Goal: Navigation & Orientation: Find specific page/section

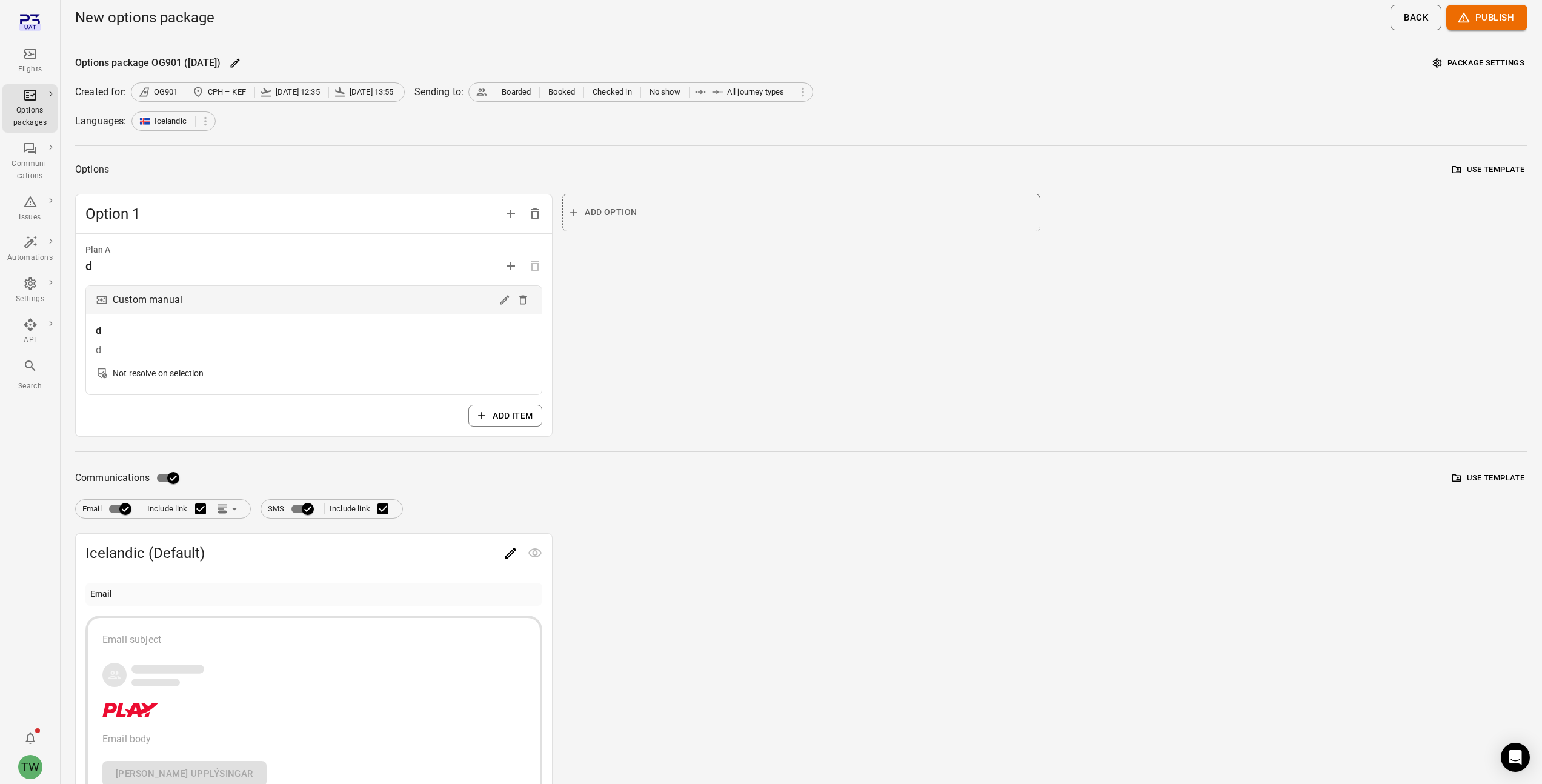
click at [20, 58] on div "Flights" at bounding box center [30, 61] width 45 height 29
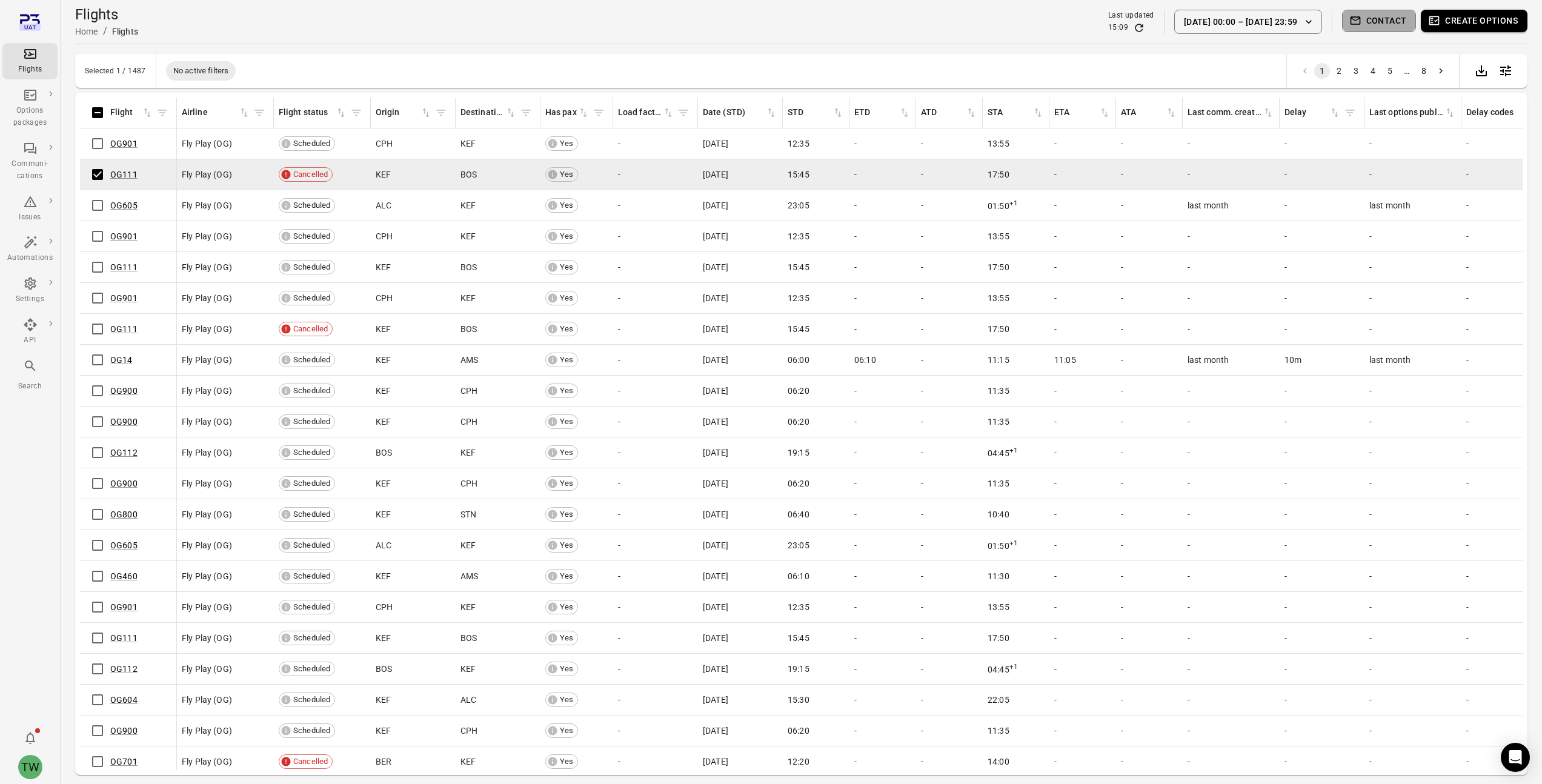
click at [1374, 21] on button "Contact" at bounding box center [1378, 20] width 74 height 22
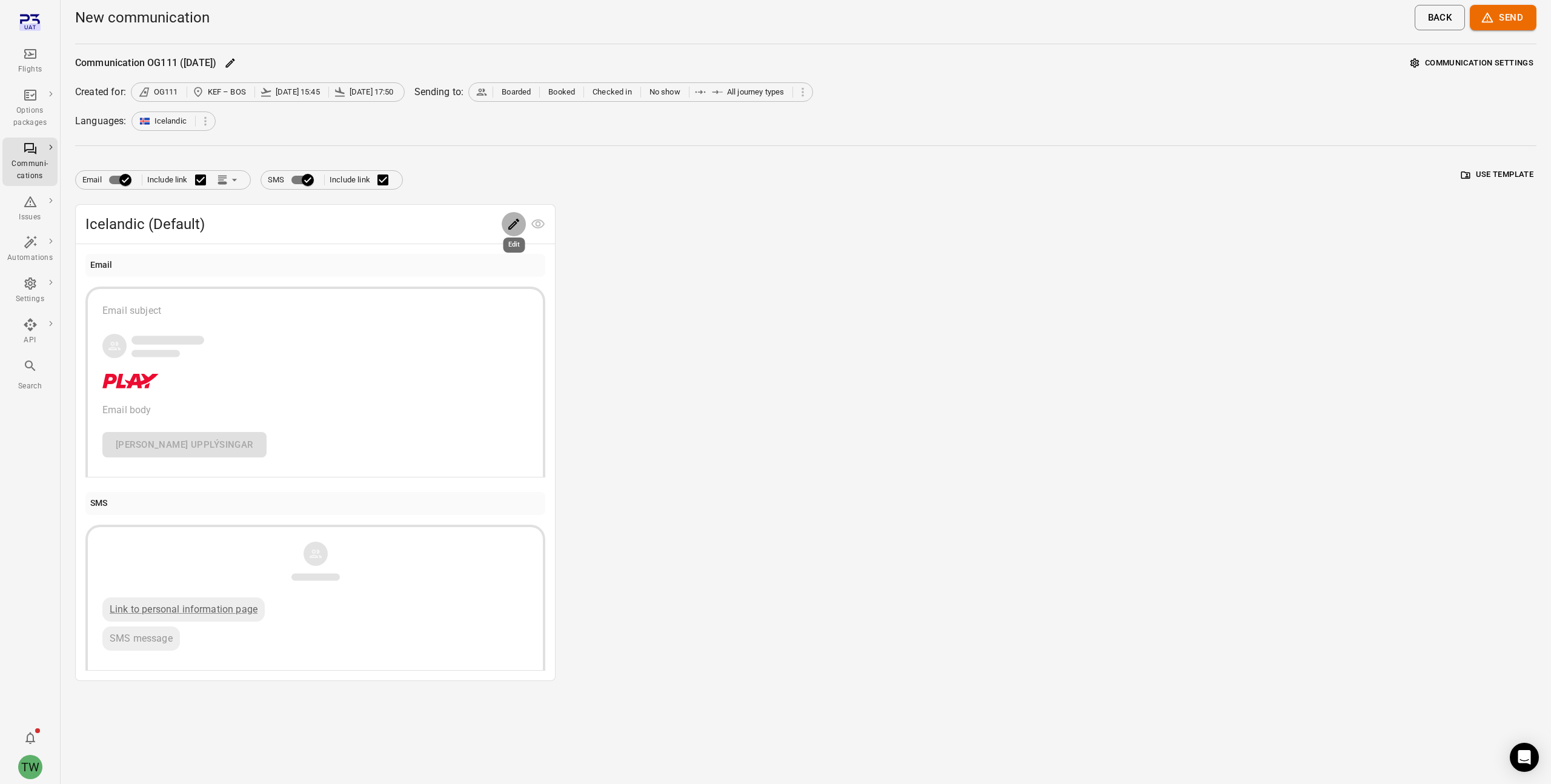
click at [510, 225] on icon "Edit" at bounding box center [513, 224] width 11 height 11
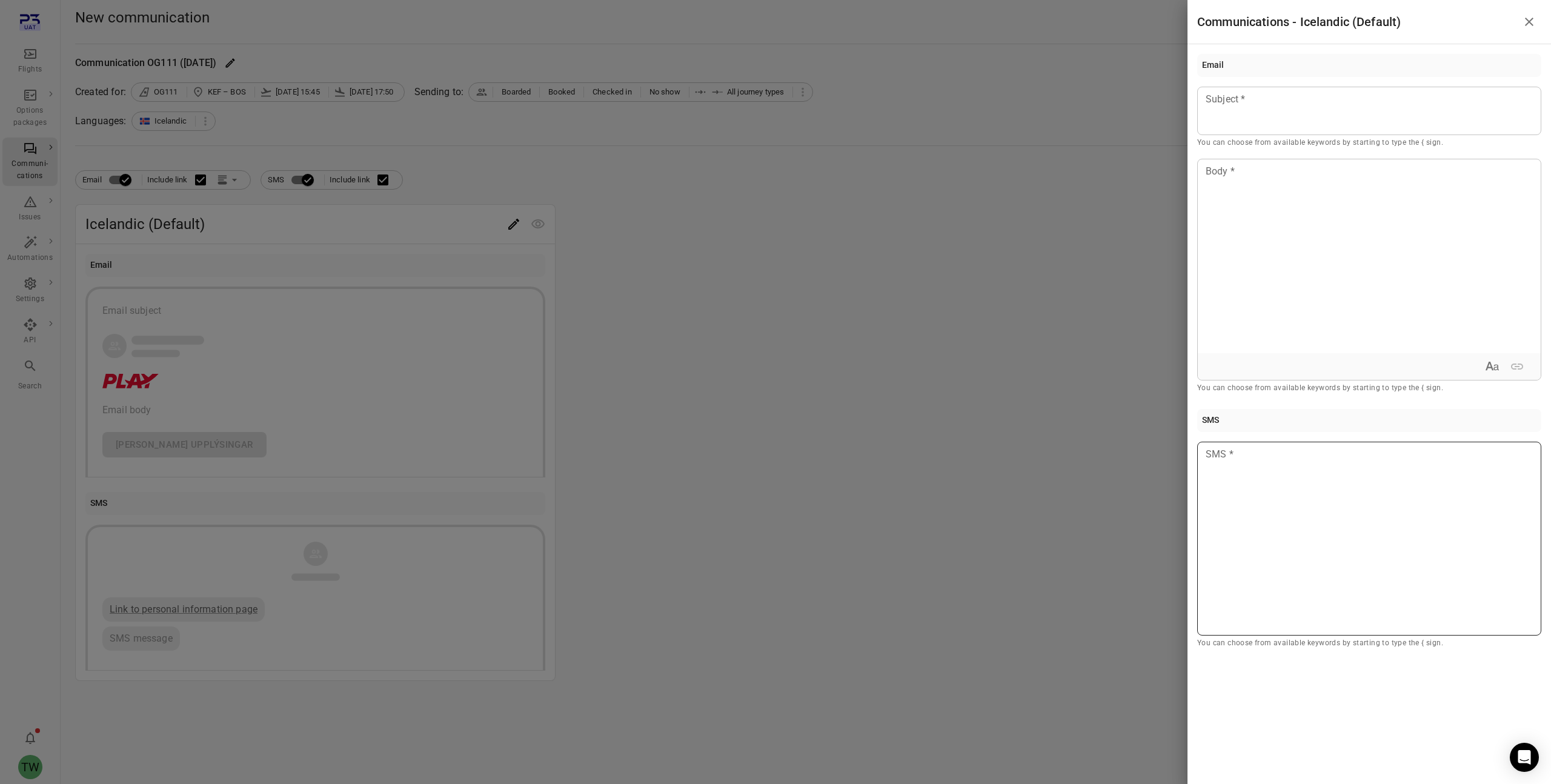
drag, startPoint x: 1386, startPoint y: 575, endPoint x: 1218, endPoint y: 462, distance: 202.5
click at [1222, 469] on div at bounding box center [1369, 538] width 344 height 193
click at [1528, 22] on icon "Close drawer" at bounding box center [1529, 22] width 9 height 9
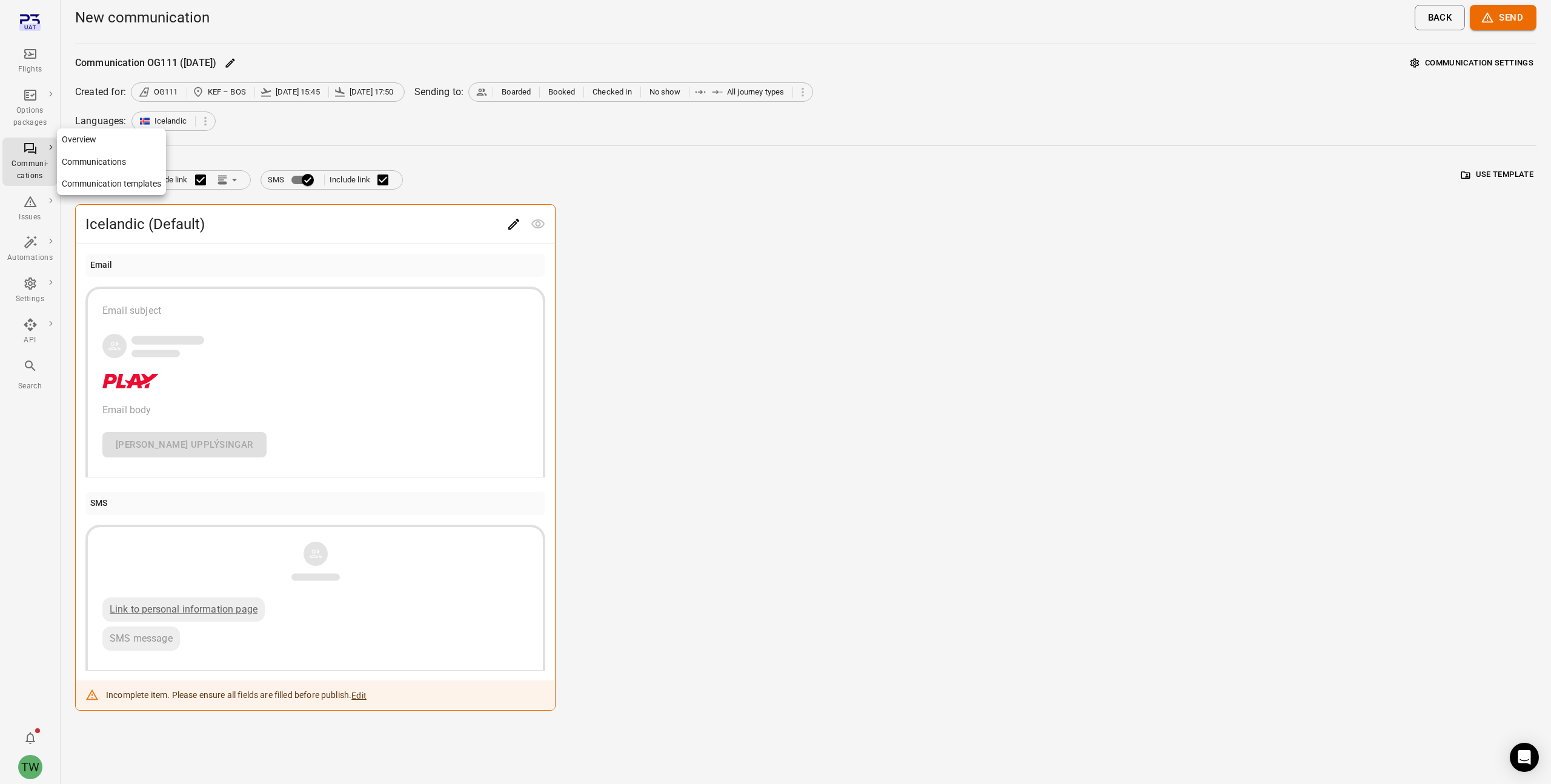
click at [26, 159] on div "Communi-cations" at bounding box center [30, 170] width 45 height 24
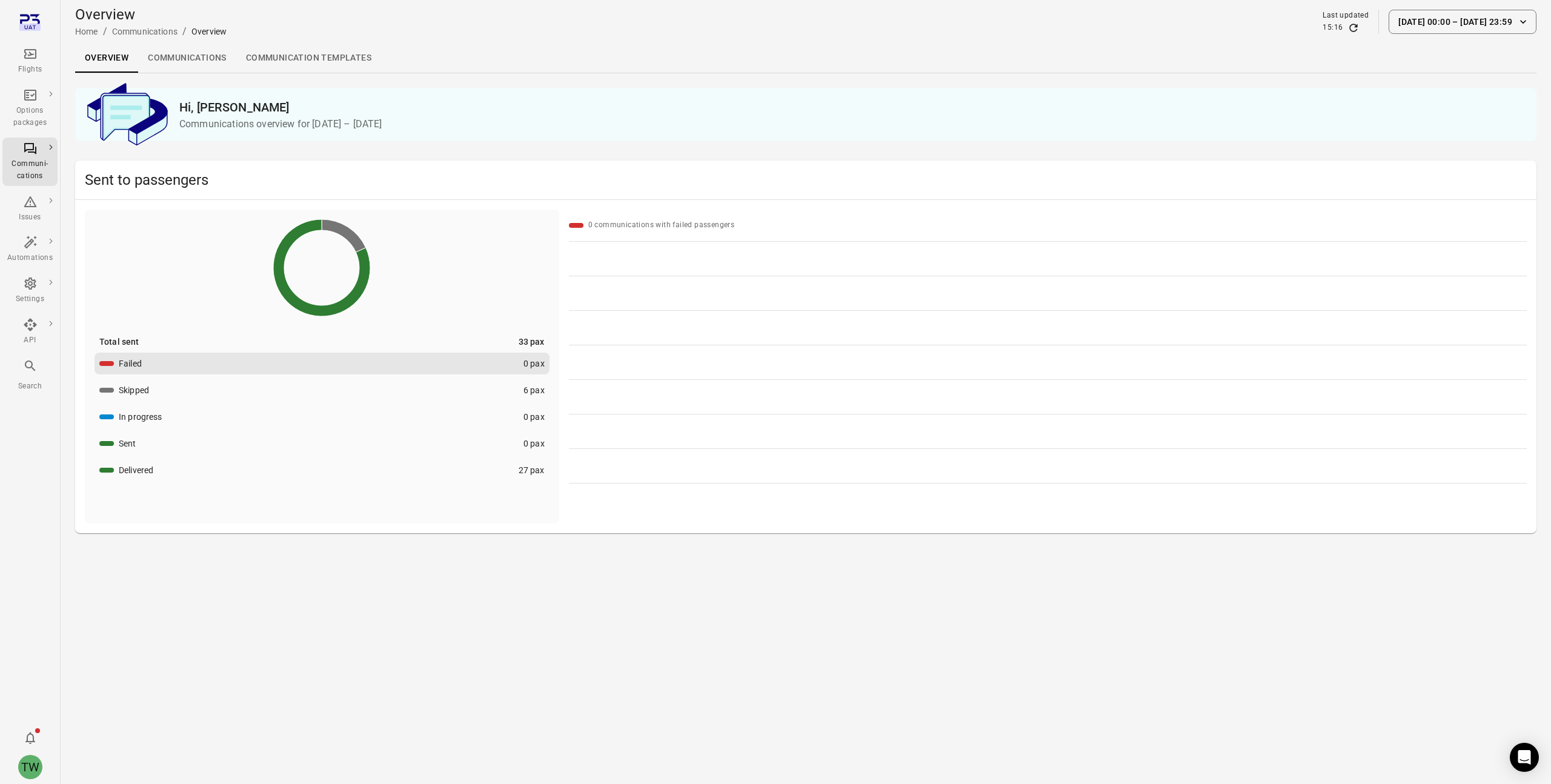
click at [200, 60] on link "Communications" at bounding box center [187, 58] width 98 height 29
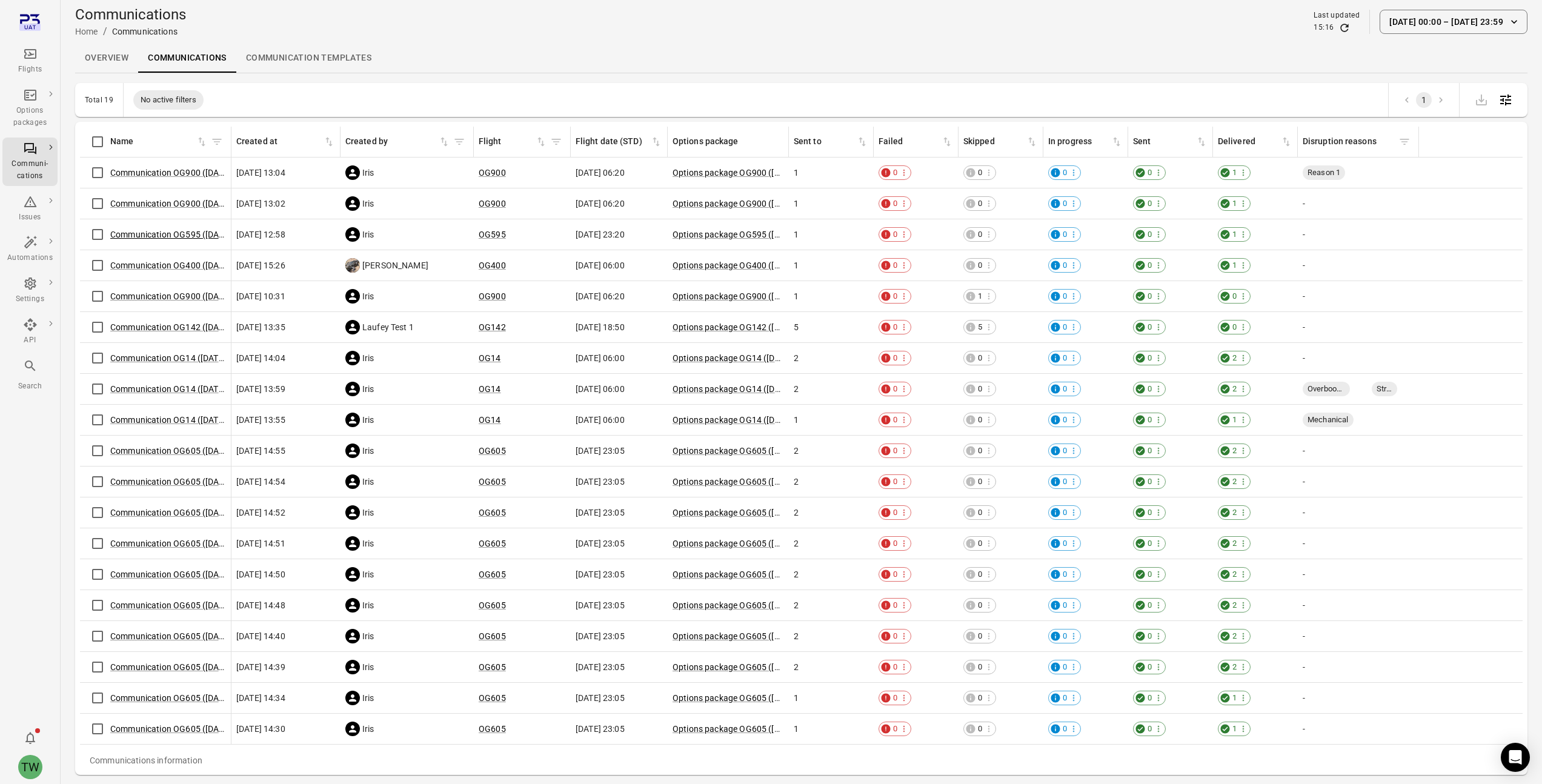
click at [169, 233] on link "Communication OG595 ([DATE])" at bounding box center [171, 233] width 124 height 9
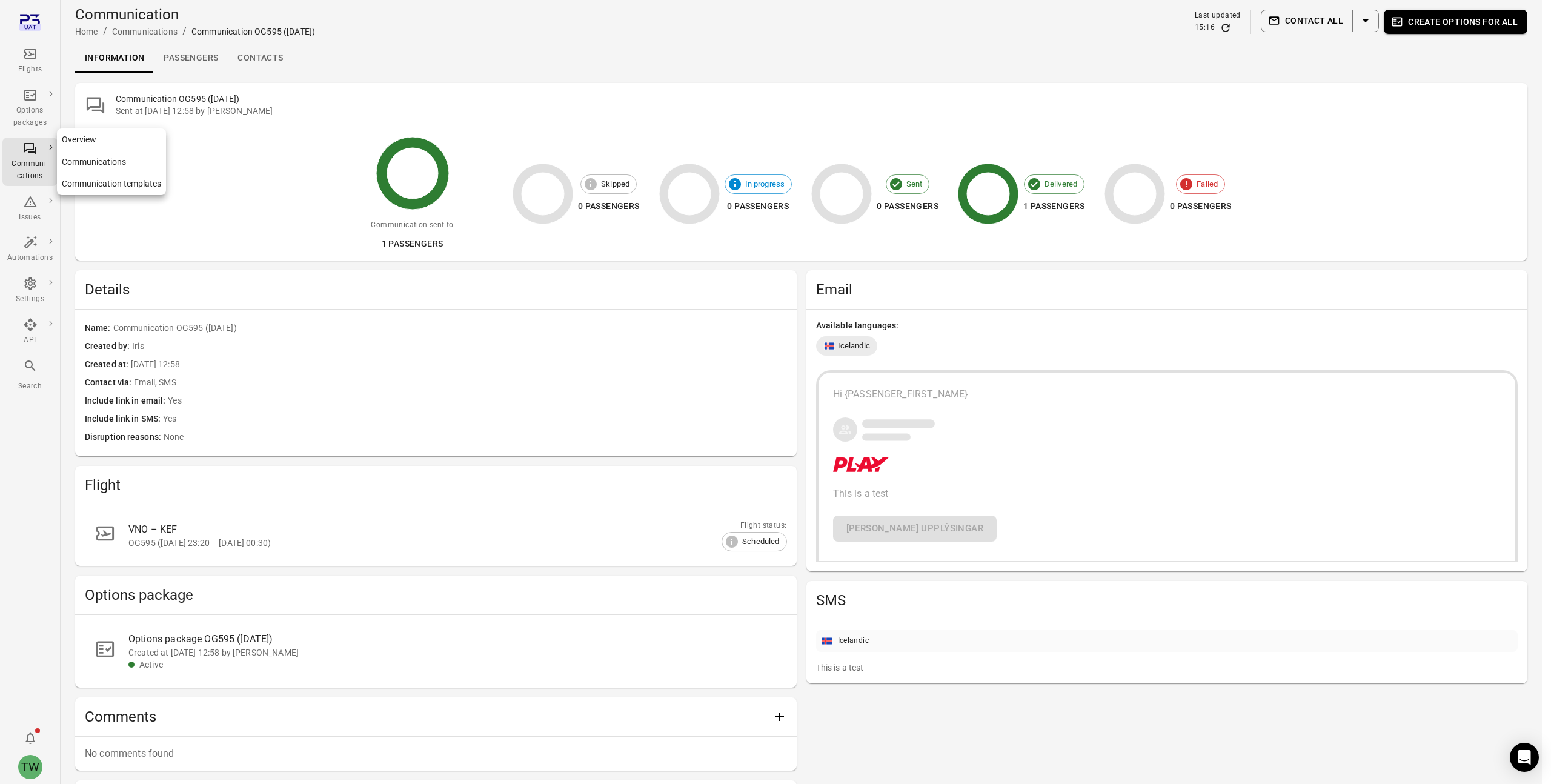
click at [28, 154] on icon "Main navigation" at bounding box center [30, 148] width 14 height 14
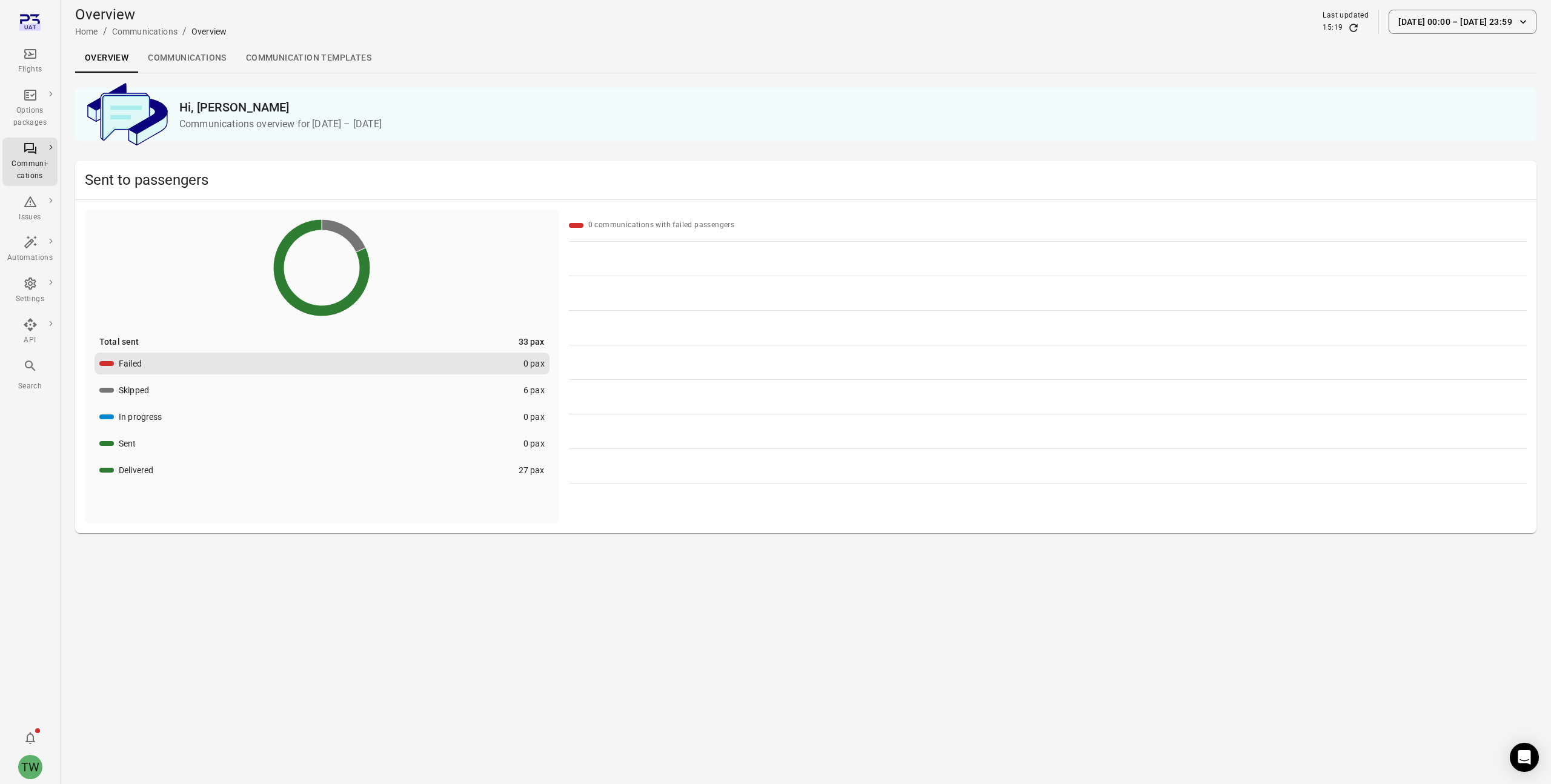
click at [32, 61] on div "Flights" at bounding box center [30, 61] width 45 height 29
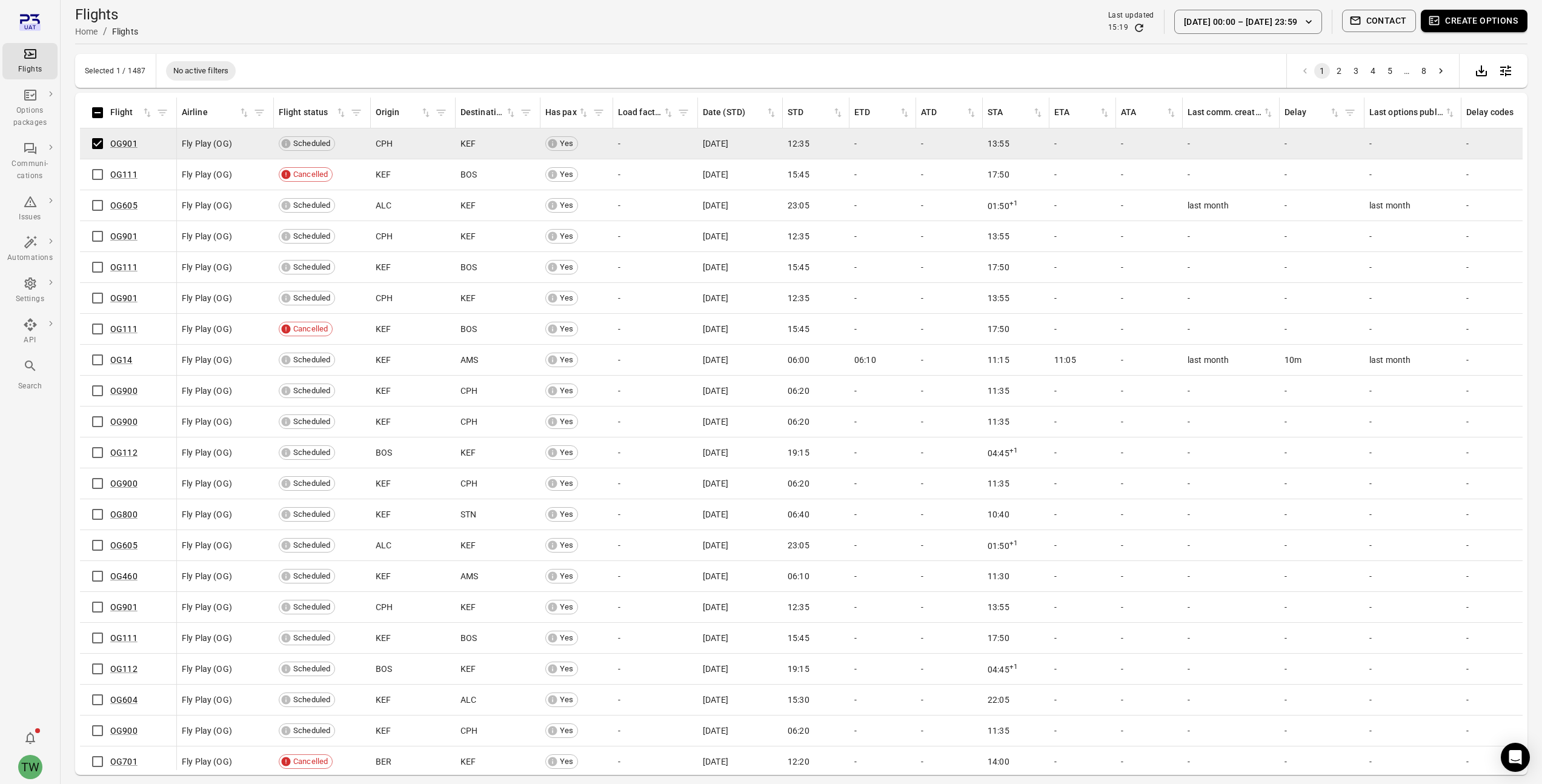
click at [1377, 26] on button "Contact" at bounding box center [1378, 20] width 74 height 22
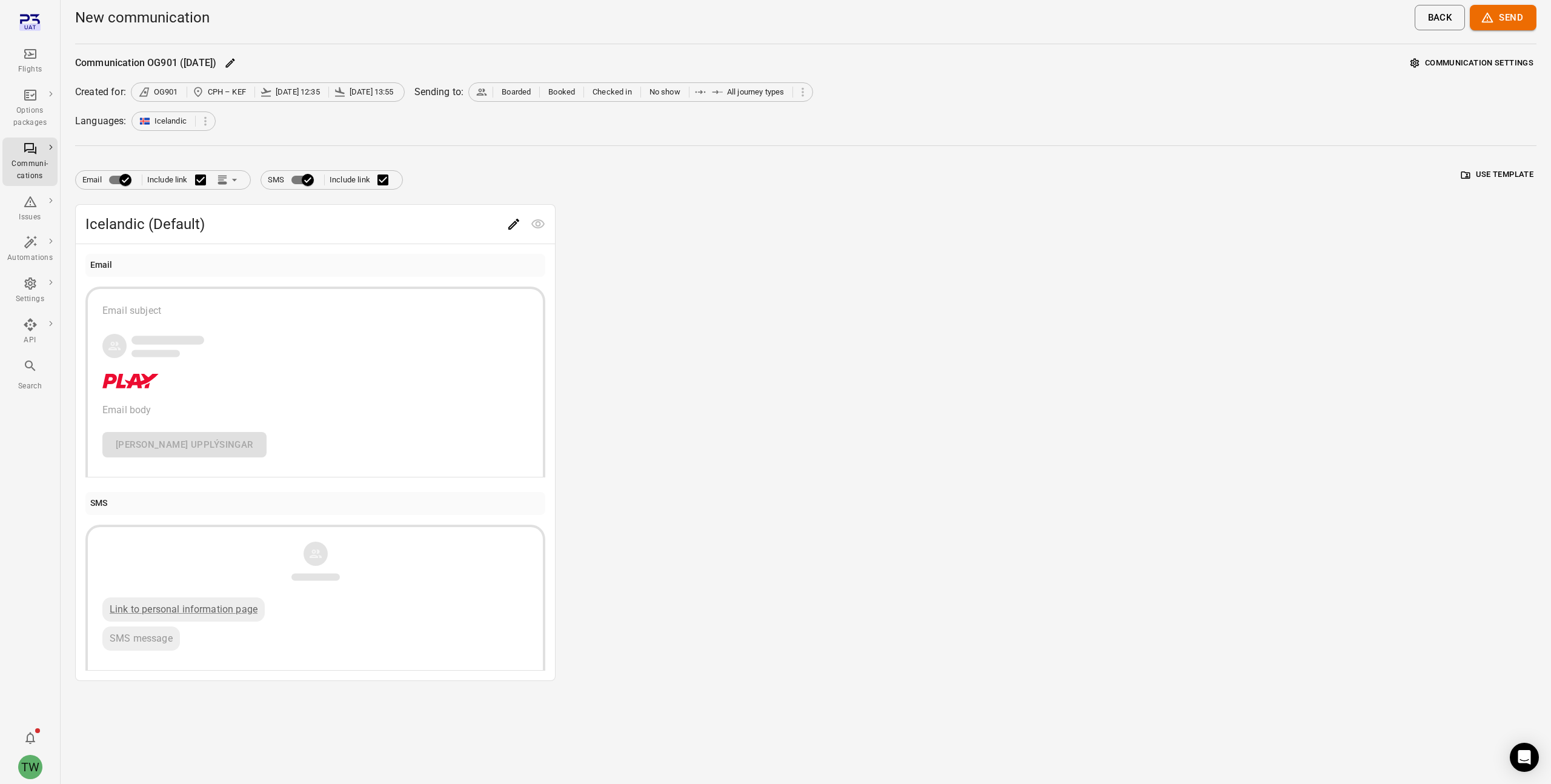
click at [1469, 62] on button "Communication settings" at bounding box center [1471, 63] width 129 height 19
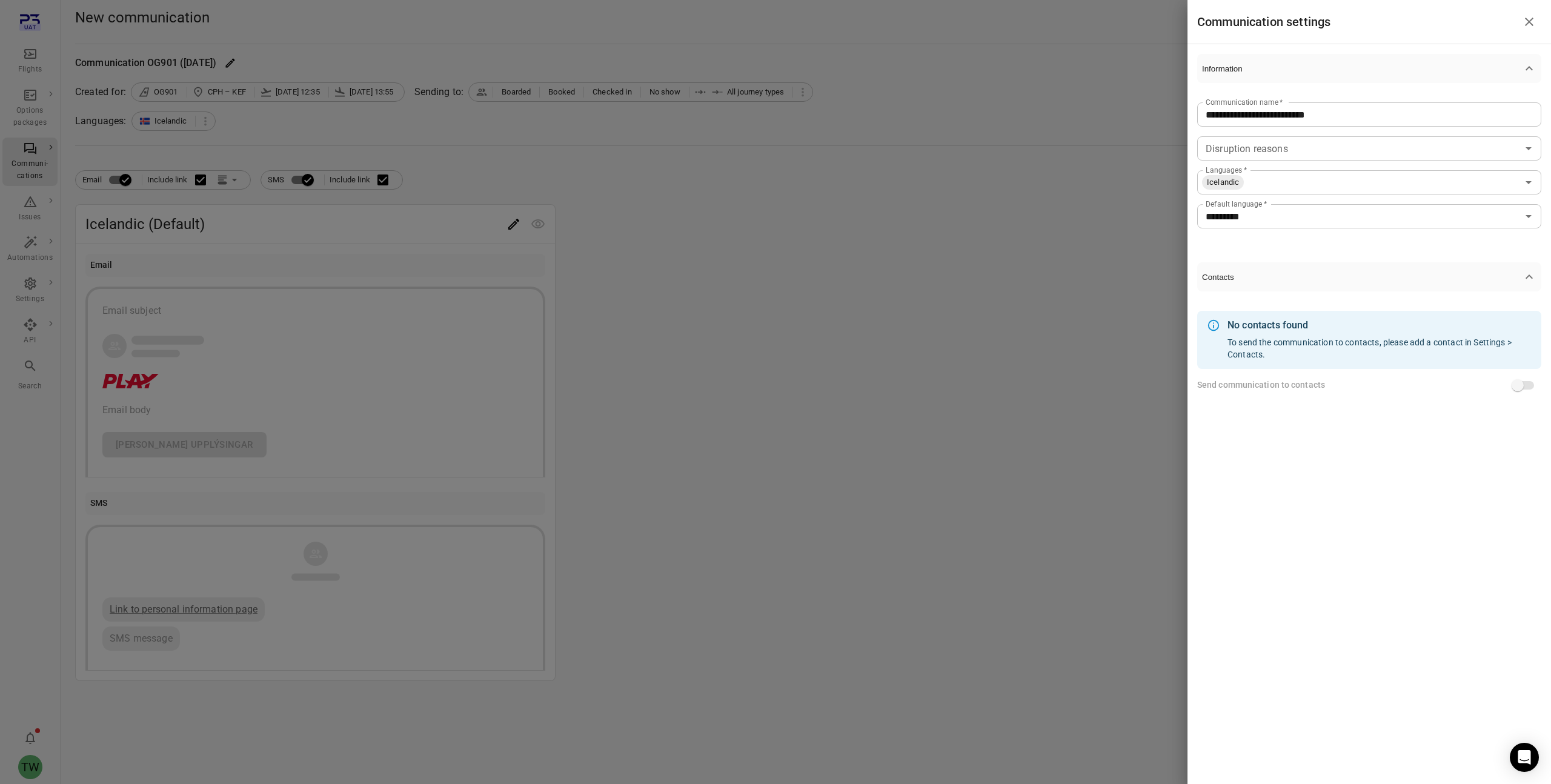
click at [1362, 115] on input "**********" at bounding box center [1369, 114] width 344 height 24
type input "**********"
click at [1098, 158] on div at bounding box center [776, 392] width 1551 height 784
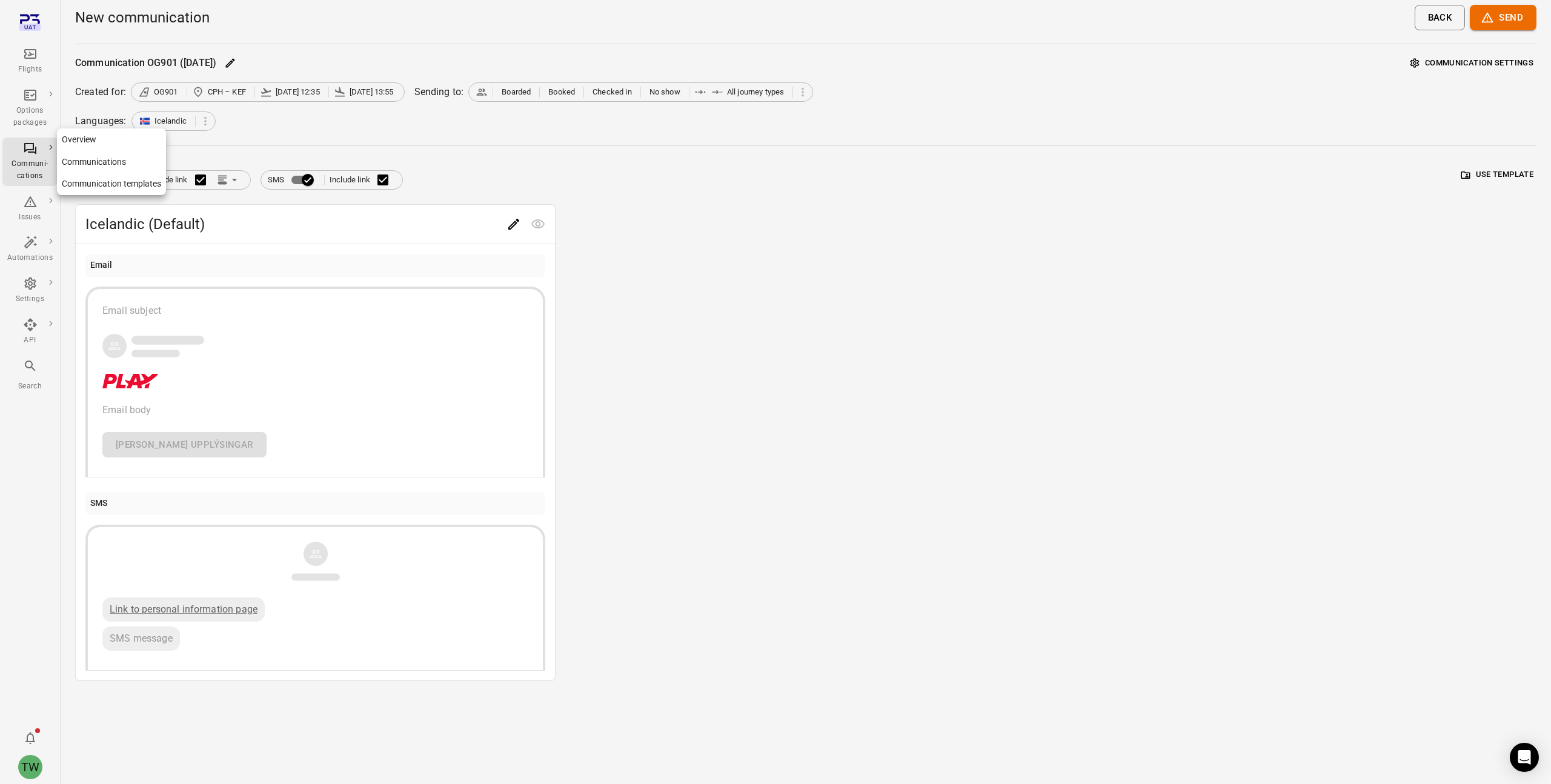
click at [32, 150] on icon "Main navigation" at bounding box center [30, 148] width 14 height 14
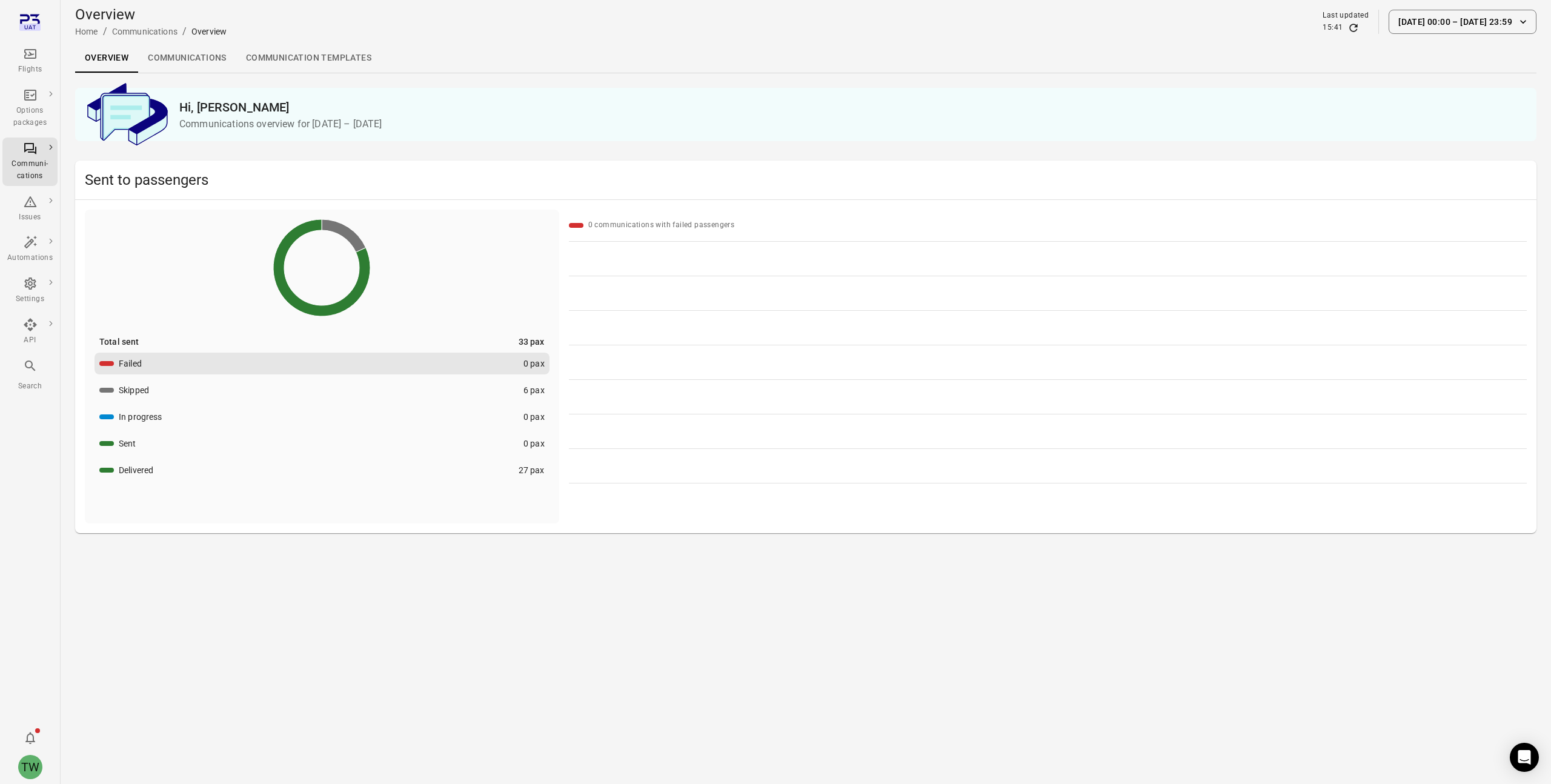
click at [110, 56] on link "Overview" at bounding box center [107, 58] width 63 height 29
click at [169, 56] on link "Communications" at bounding box center [187, 58] width 98 height 29
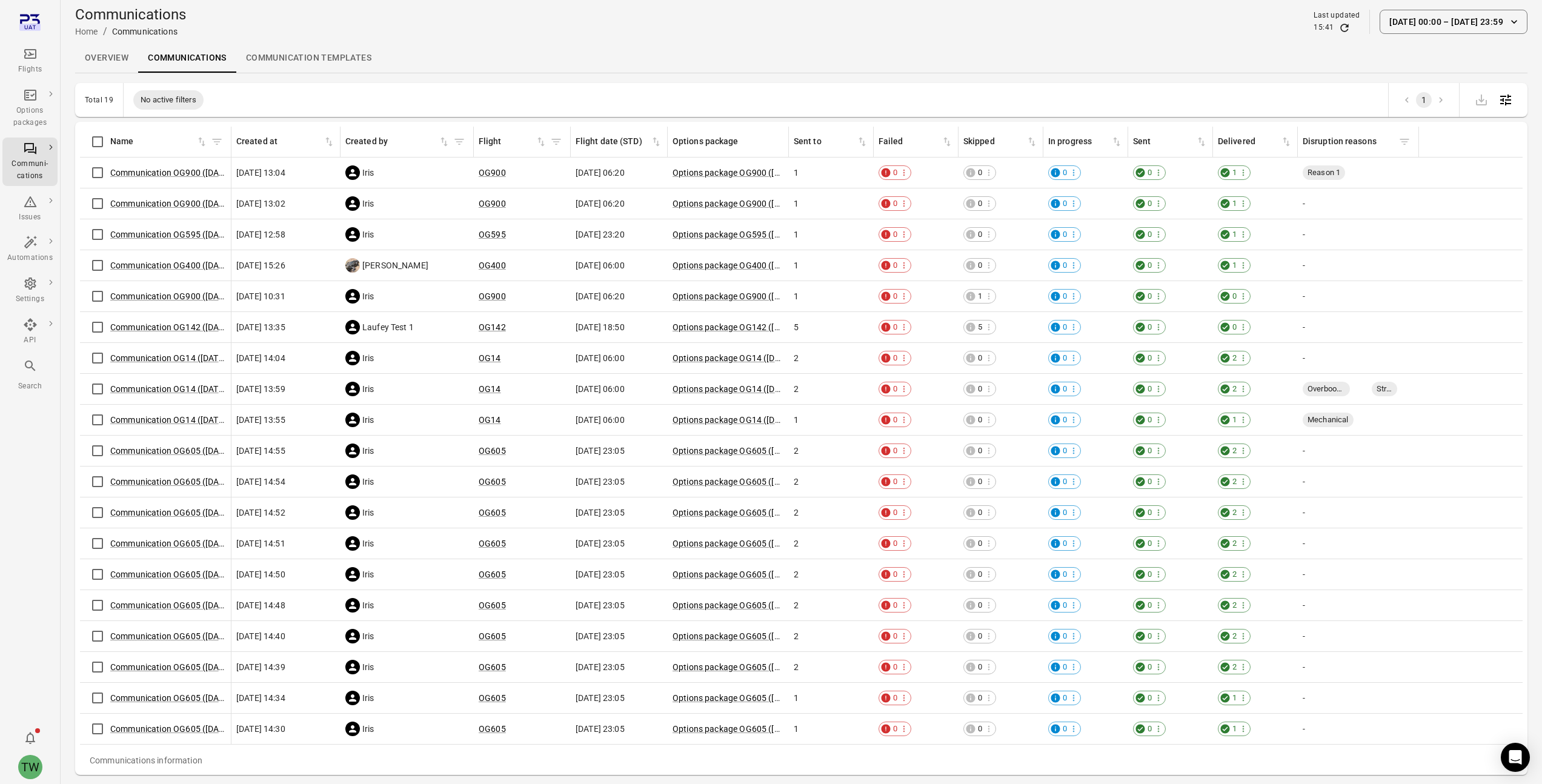
click at [279, 61] on link "Communication templates" at bounding box center [309, 58] width 145 height 29
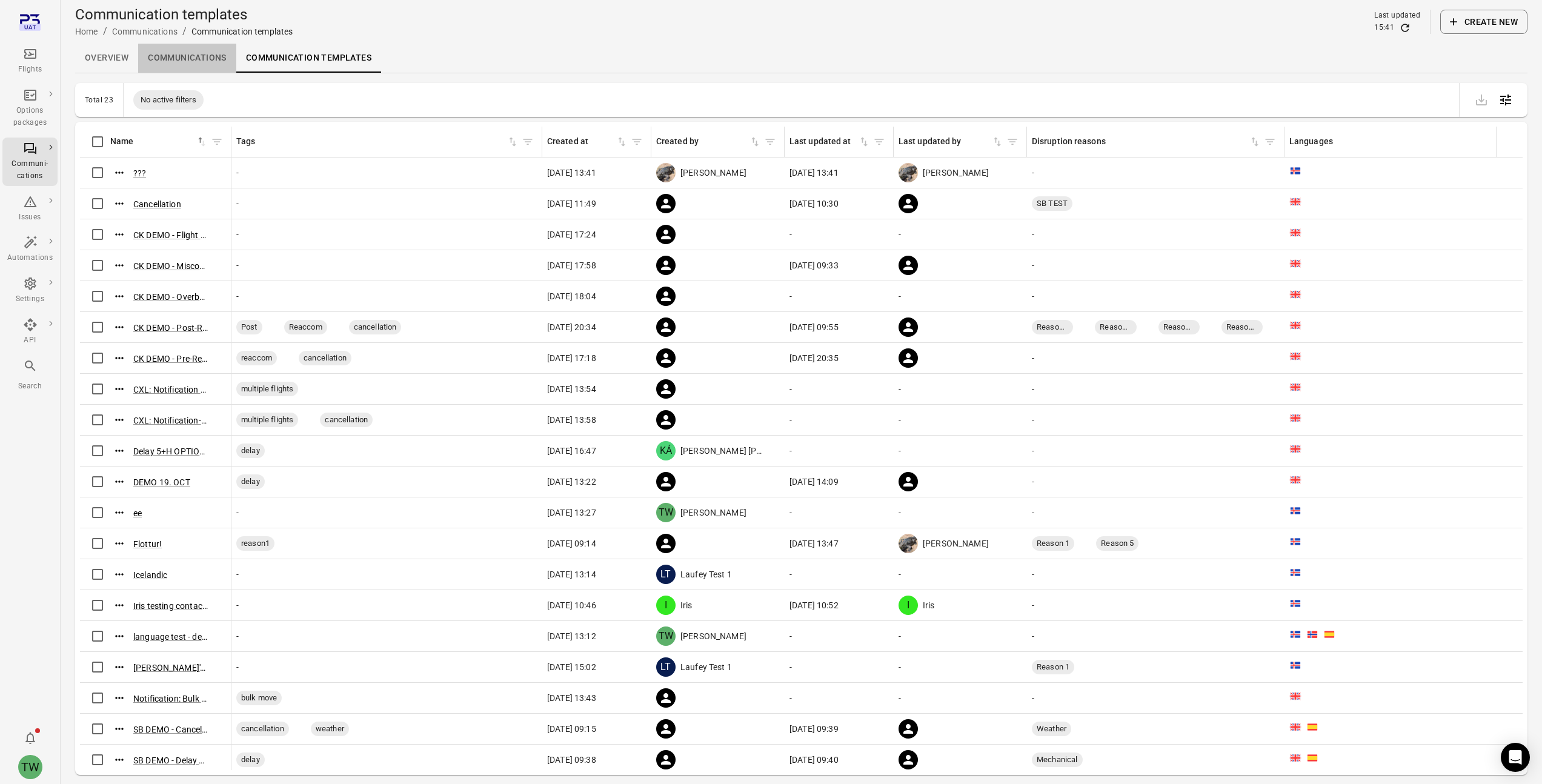
click at [198, 64] on link "Communications" at bounding box center [187, 58] width 98 height 29
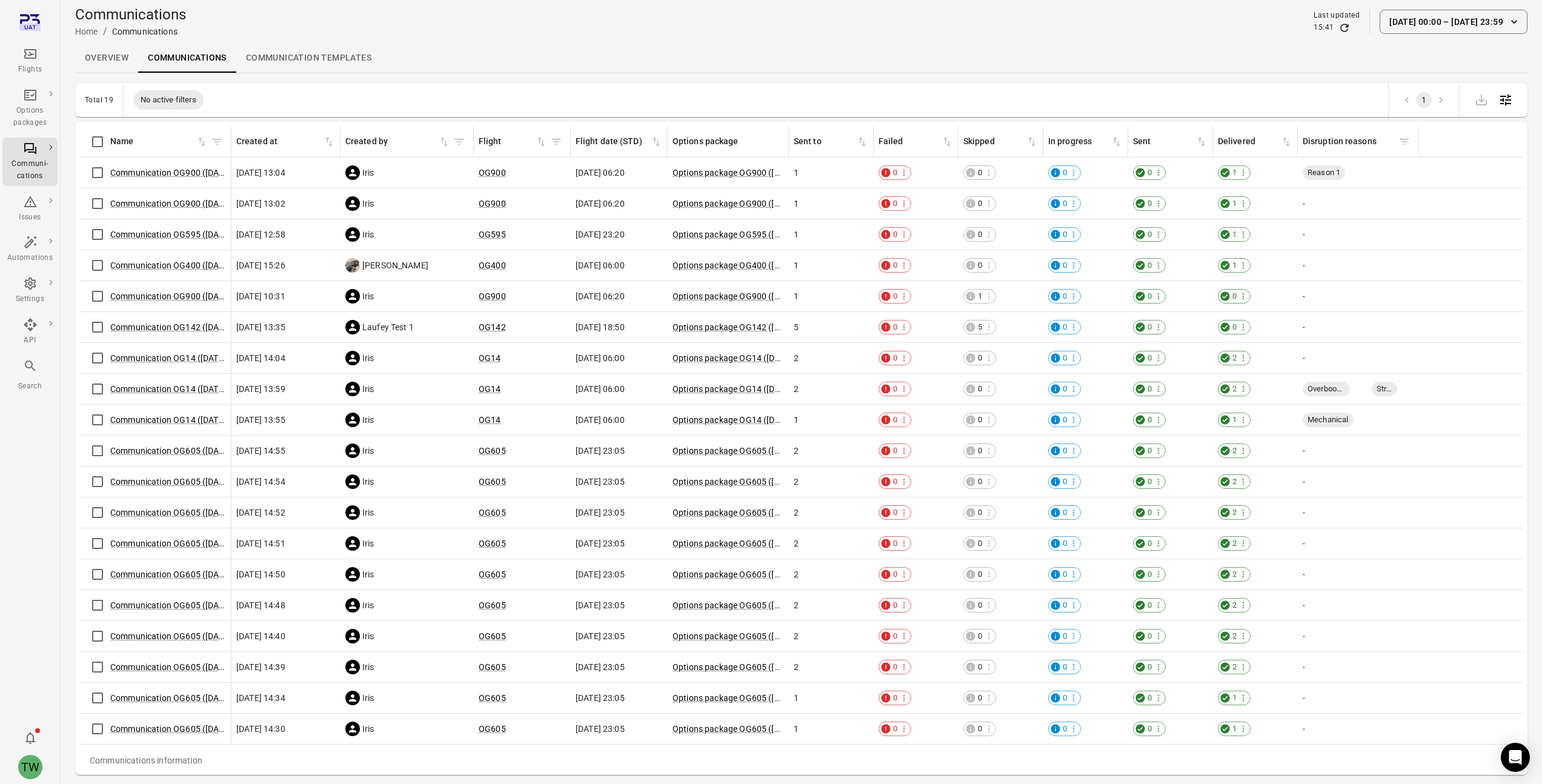
click at [32, 60] on icon "Main navigation" at bounding box center [30, 54] width 14 height 14
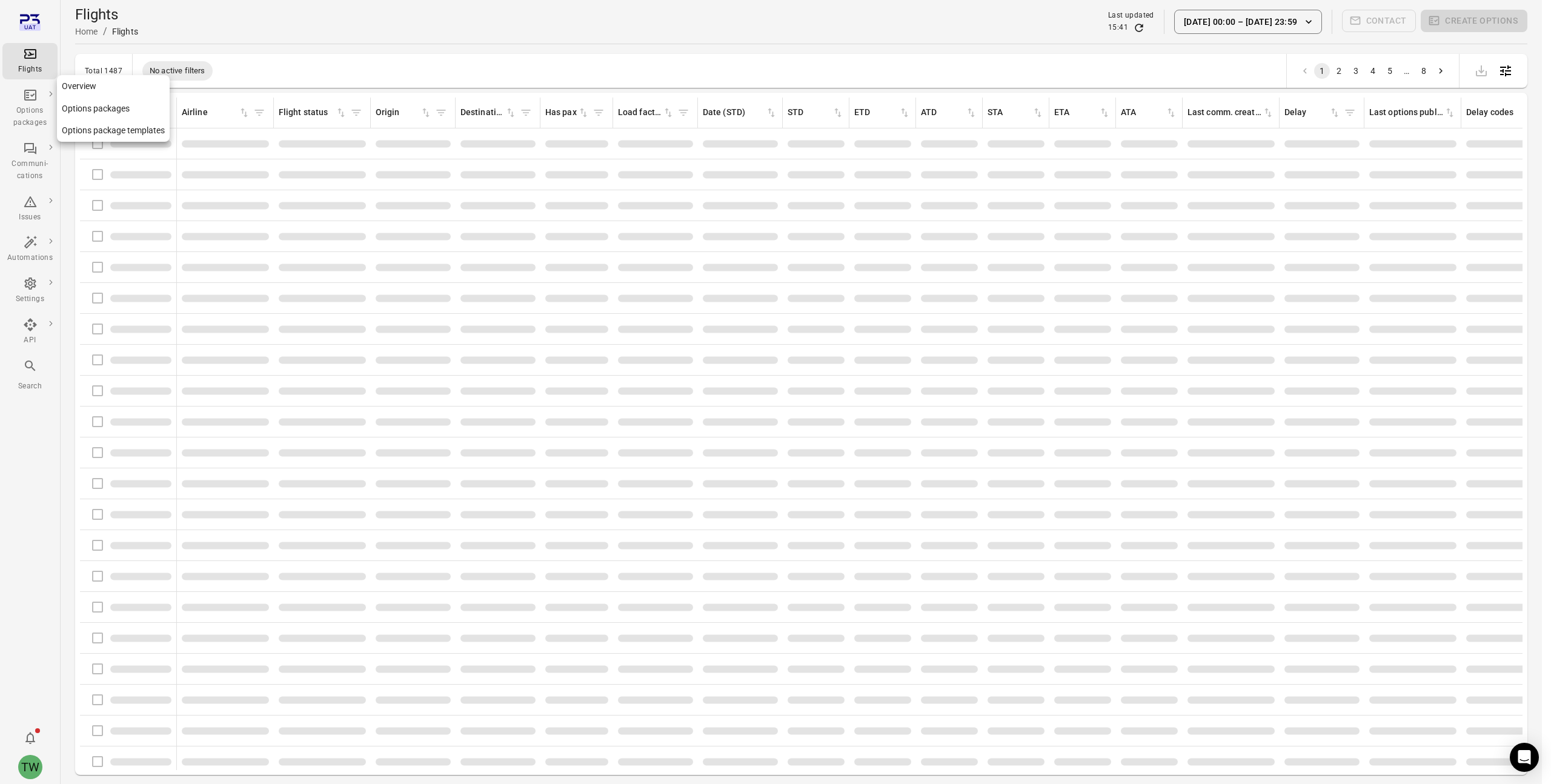
click at [32, 103] on div "Options packages" at bounding box center [30, 108] width 45 height 41
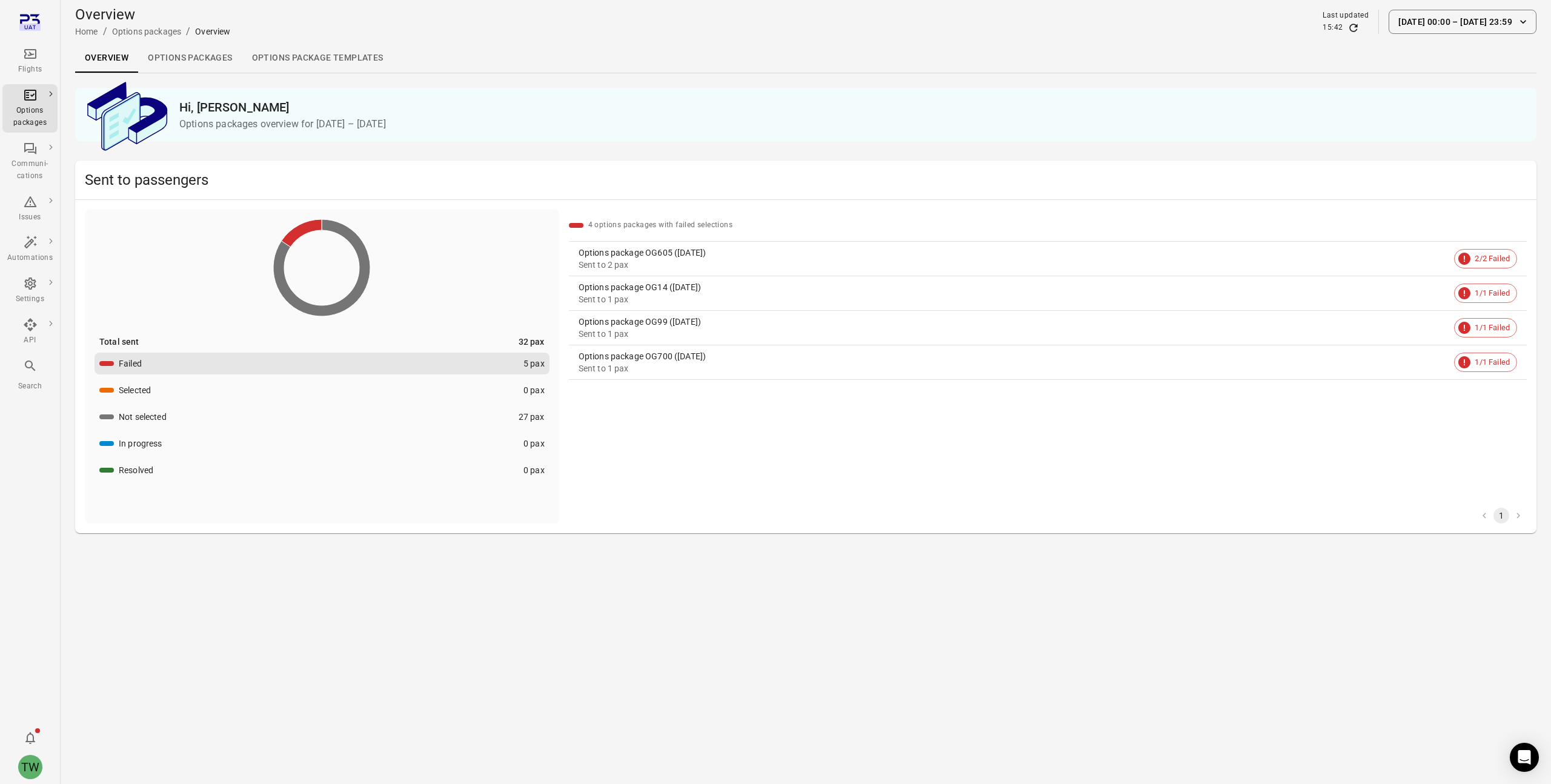
click at [178, 54] on link "Options packages" at bounding box center [190, 58] width 104 height 29
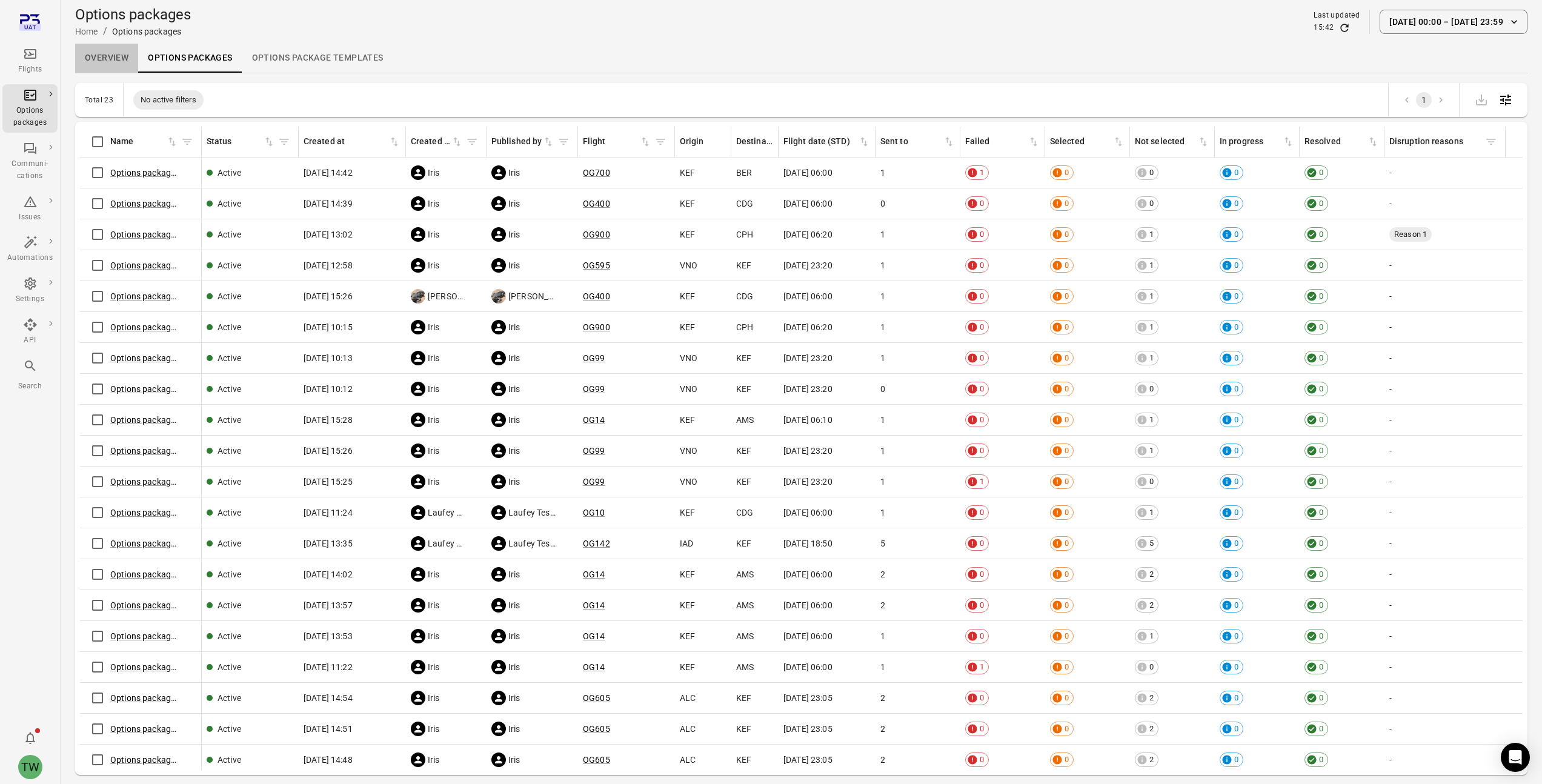
click at [99, 56] on link "Overview" at bounding box center [107, 58] width 63 height 29
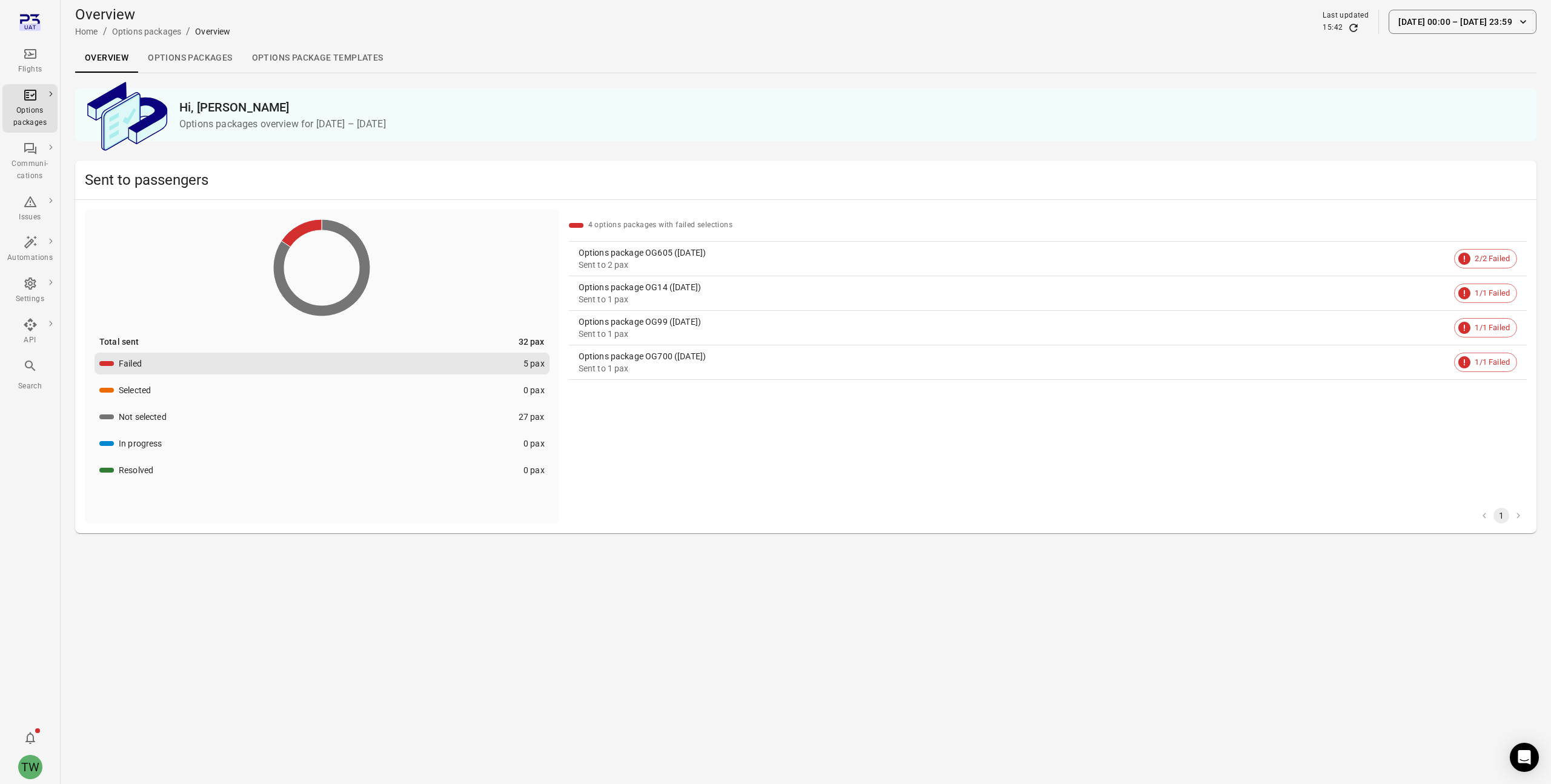
click at [202, 58] on link "Options packages" at bounding box center [190, 58] width 104 height 29
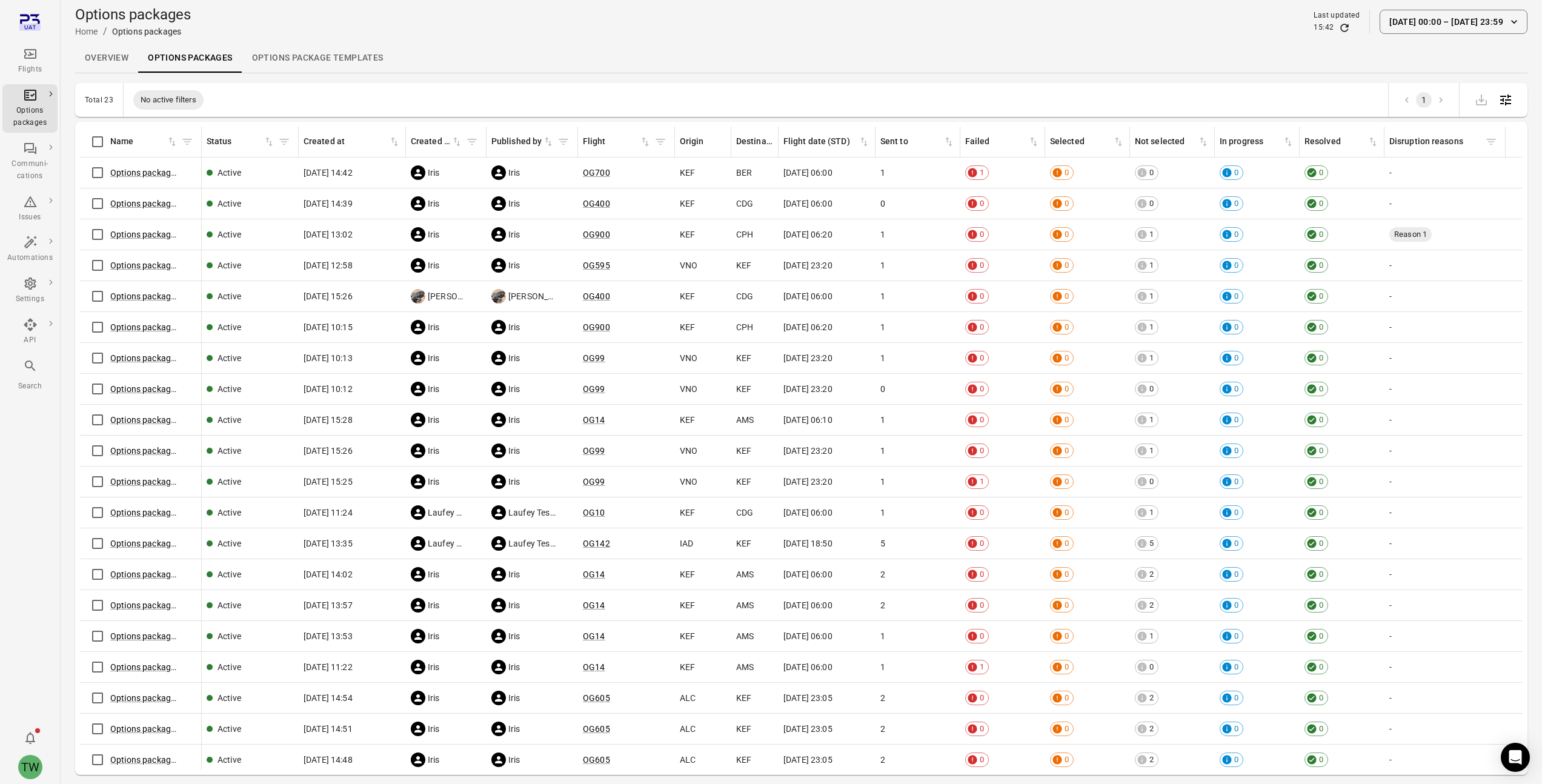
click at [287, 60] on link "Options package Templates" at bounding box center [317, 58] width 151 height 29
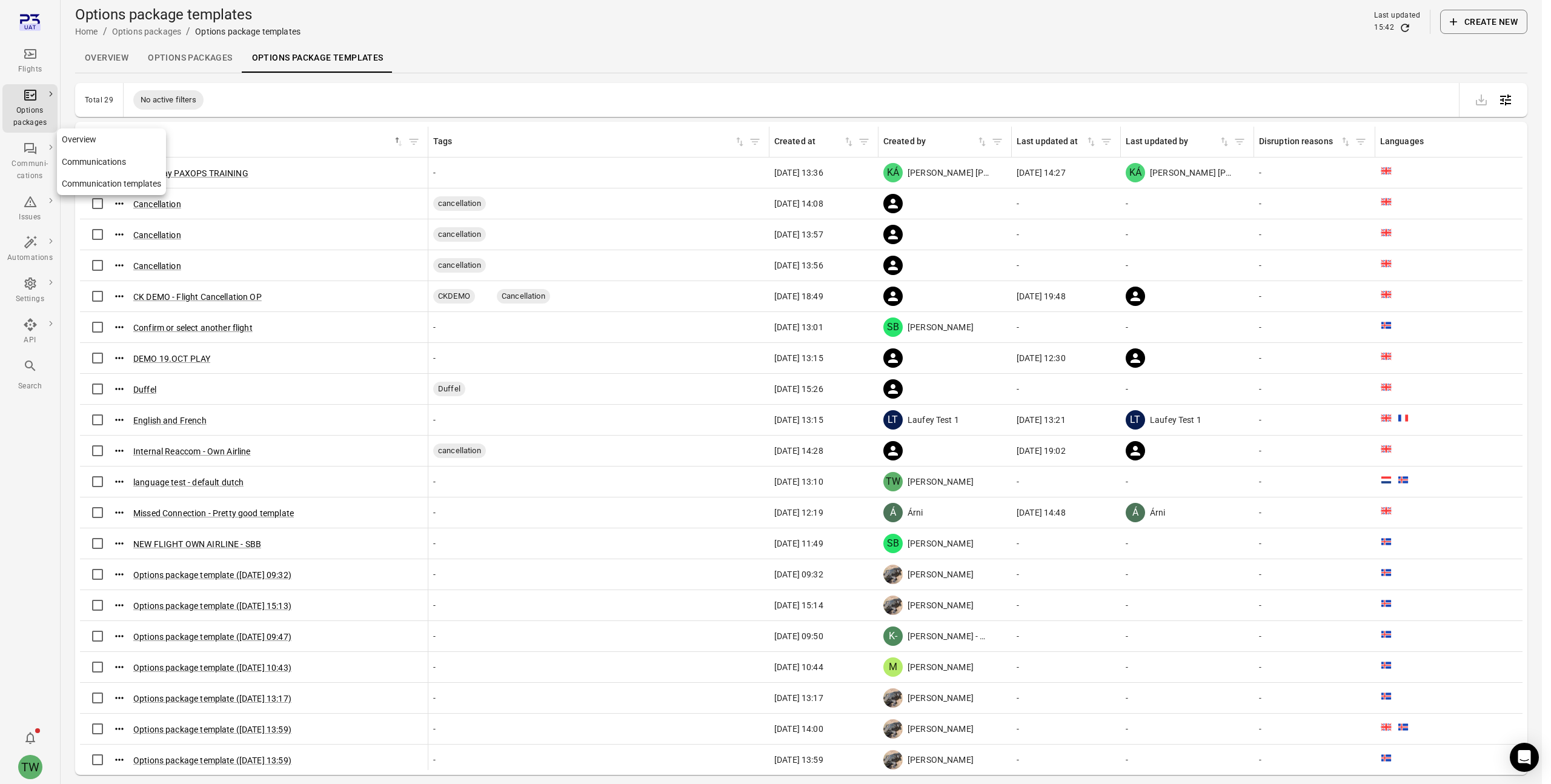
click at [28, 164] on div "Communi-cations" at bounding box center [30, 170] width 45 height 24
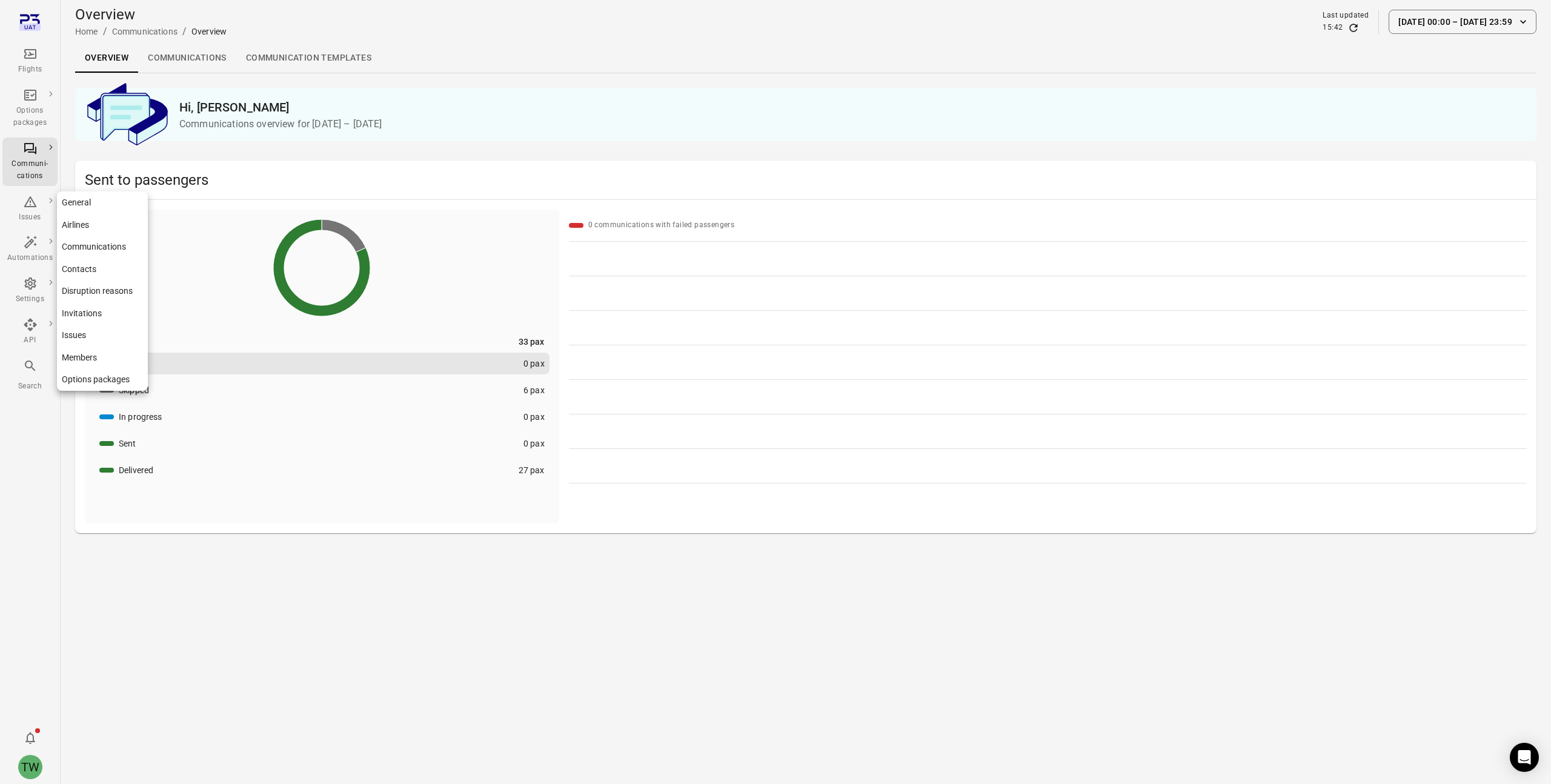
click at [32, 292] on div "Settings" at bounding box center [30, 291] width 45 height 29
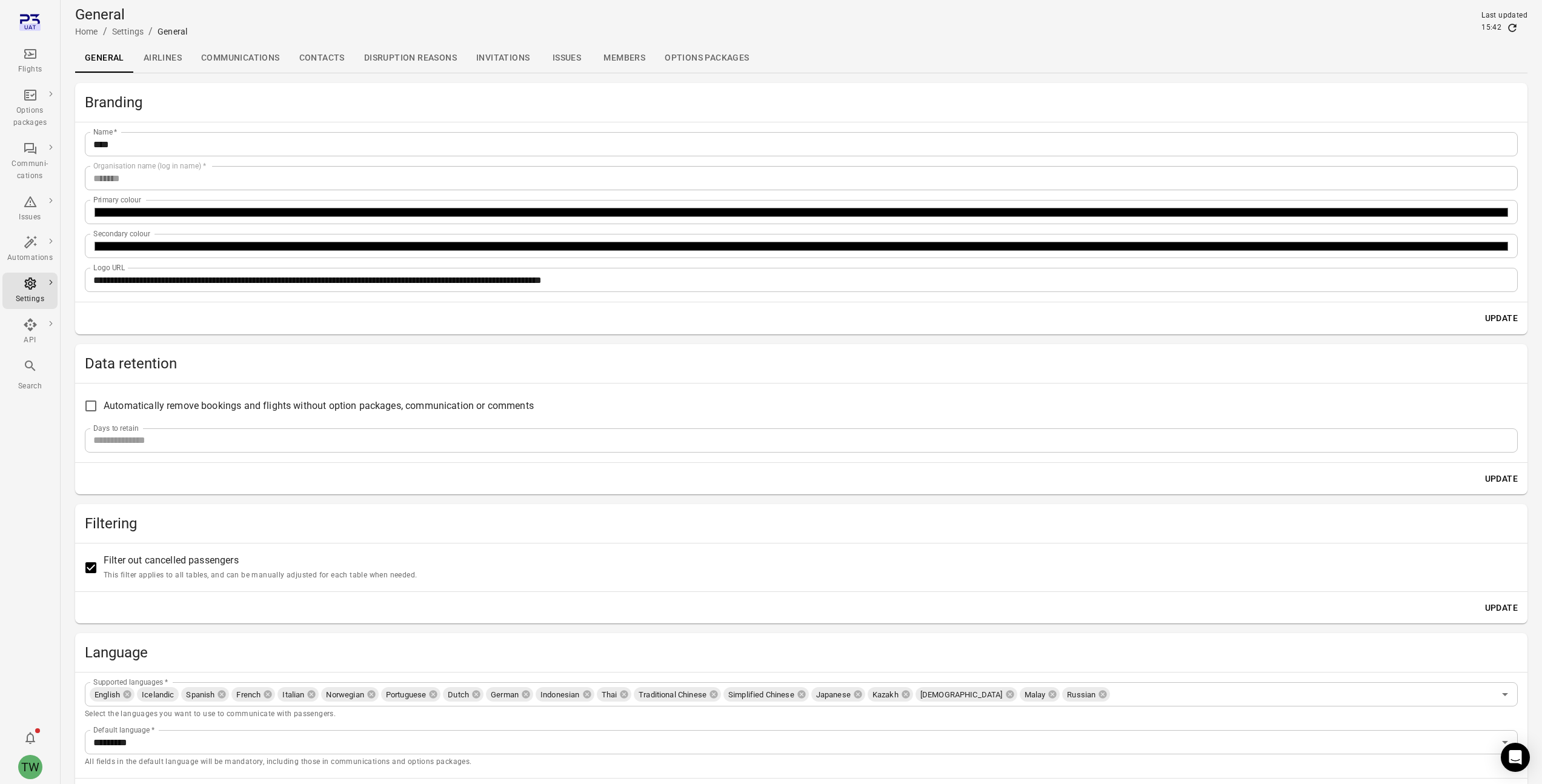
click at [321, 60] on link "Contacts" at bounding box center [322, 58] width 65 height 29
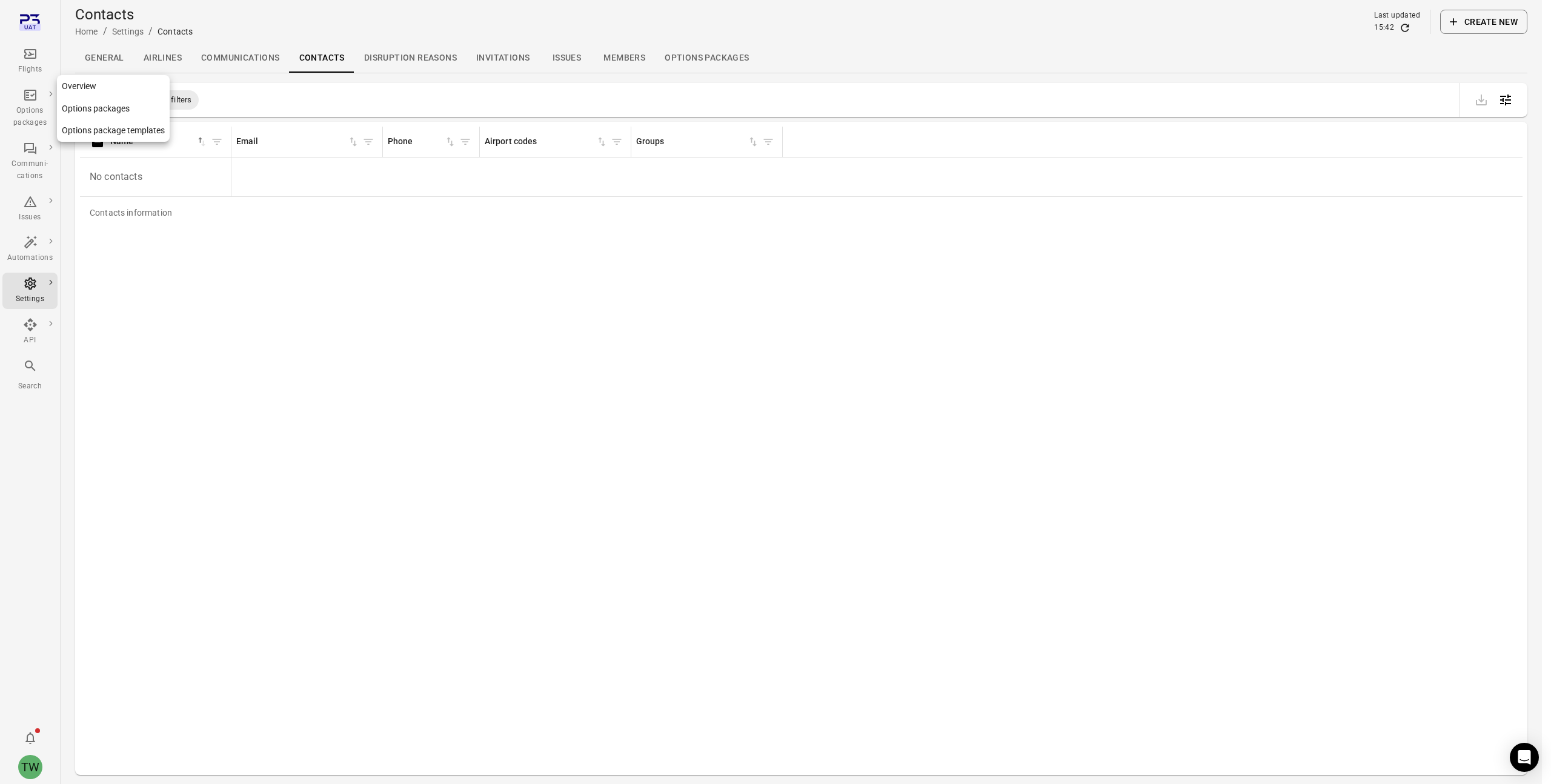
click at [28, 115] on div "Options packages" at bounding box center [30, 117] width 45 height 24
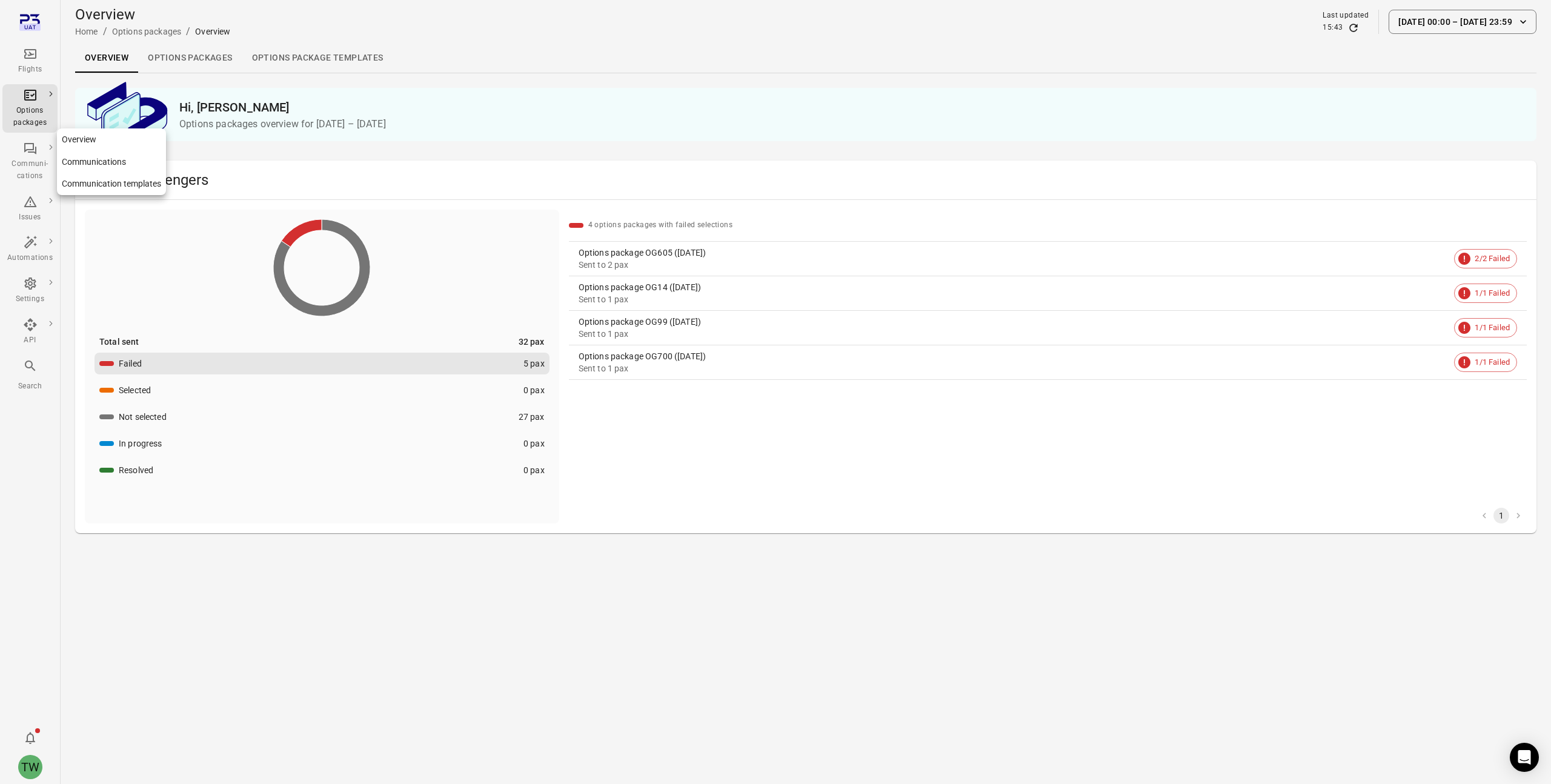
click at [28, 175] on div "Communi-cations" at bounding box center [30, 170] width 45 height 24
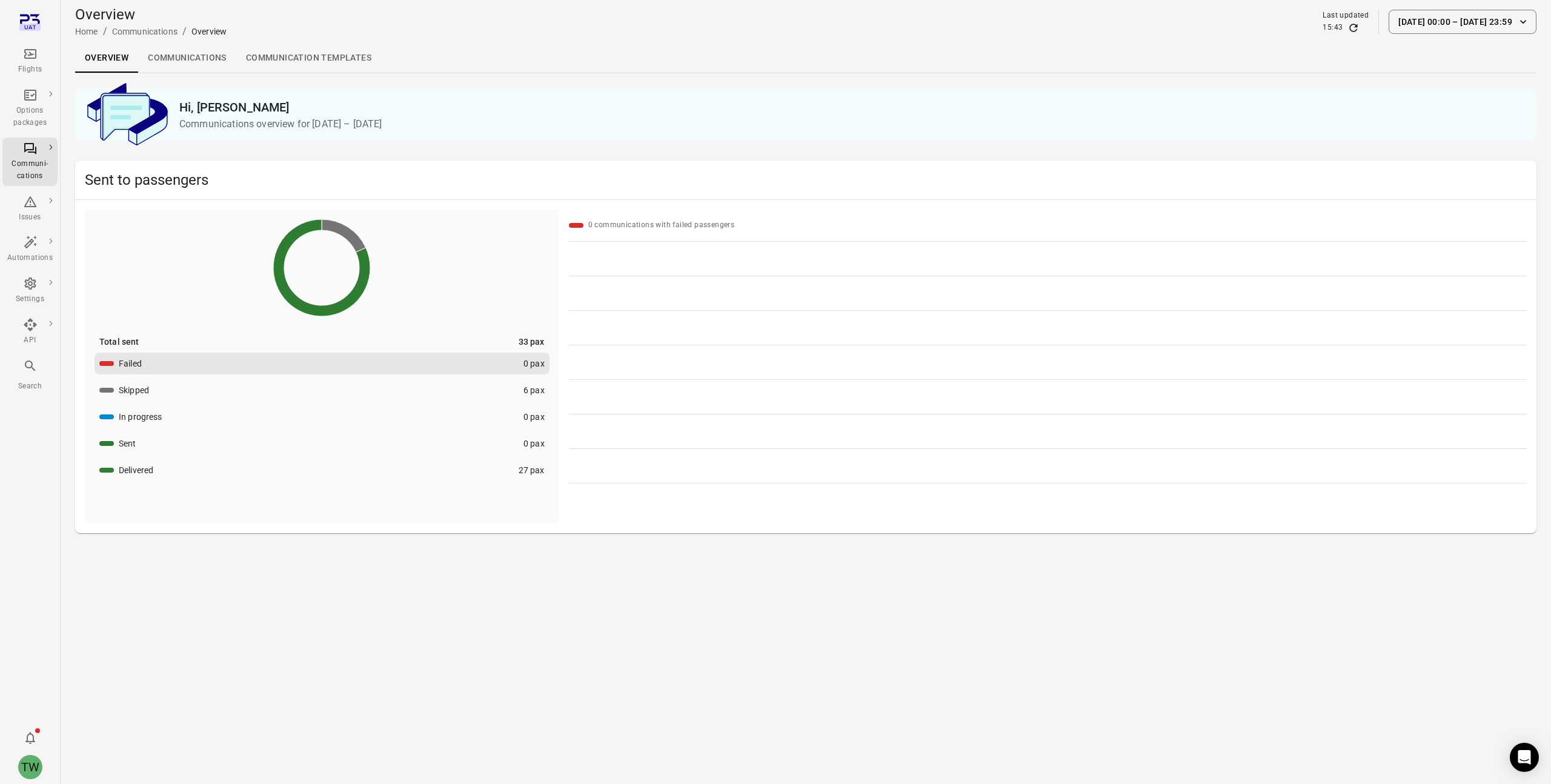
click at [289, 60] on link "Communication templates" at bounding box center [308, 58] width 145 height 29
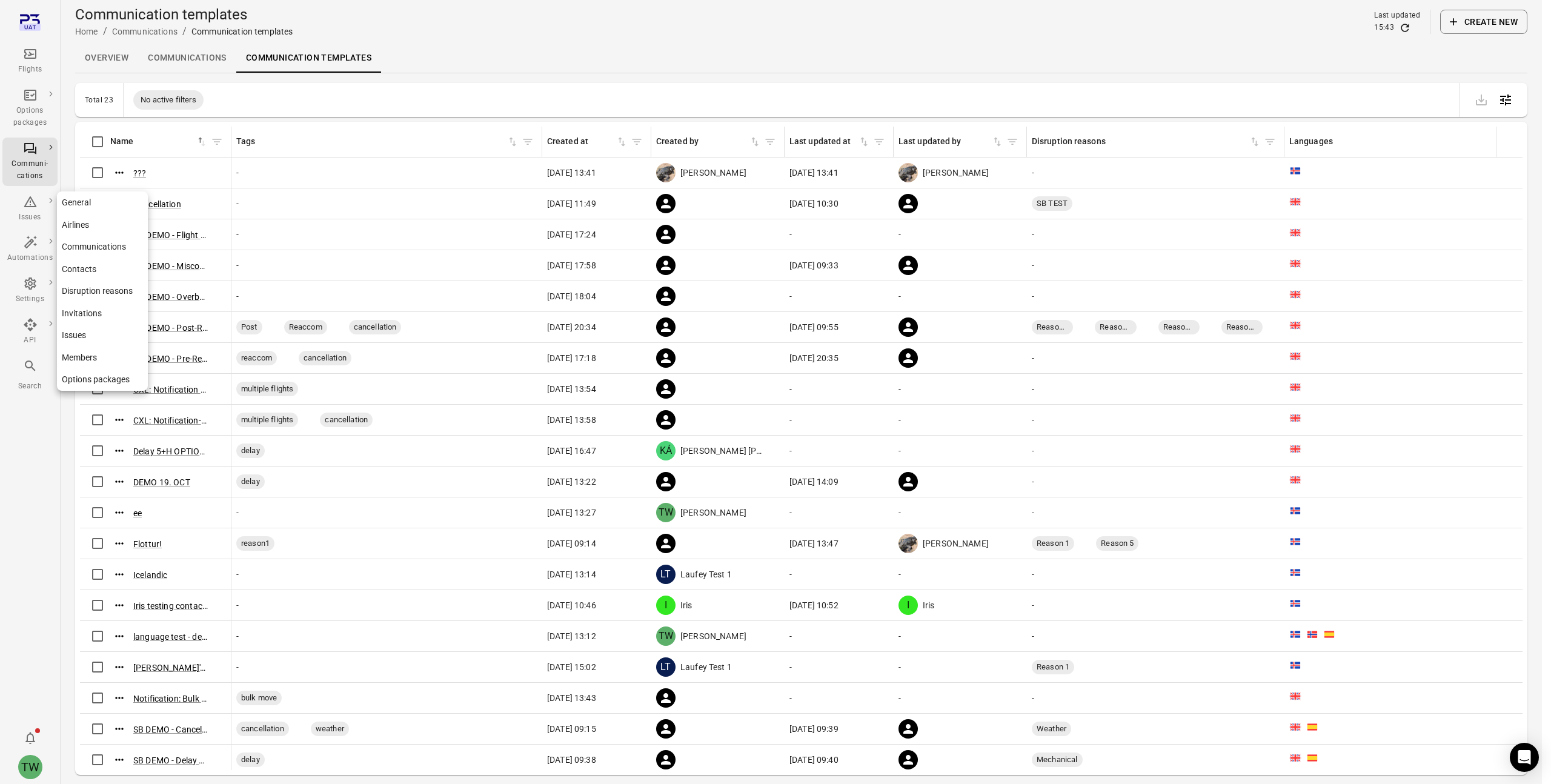
click at [28, 285] on icon "Main navigation" at bounding box center [30, 284] width 12 height 12
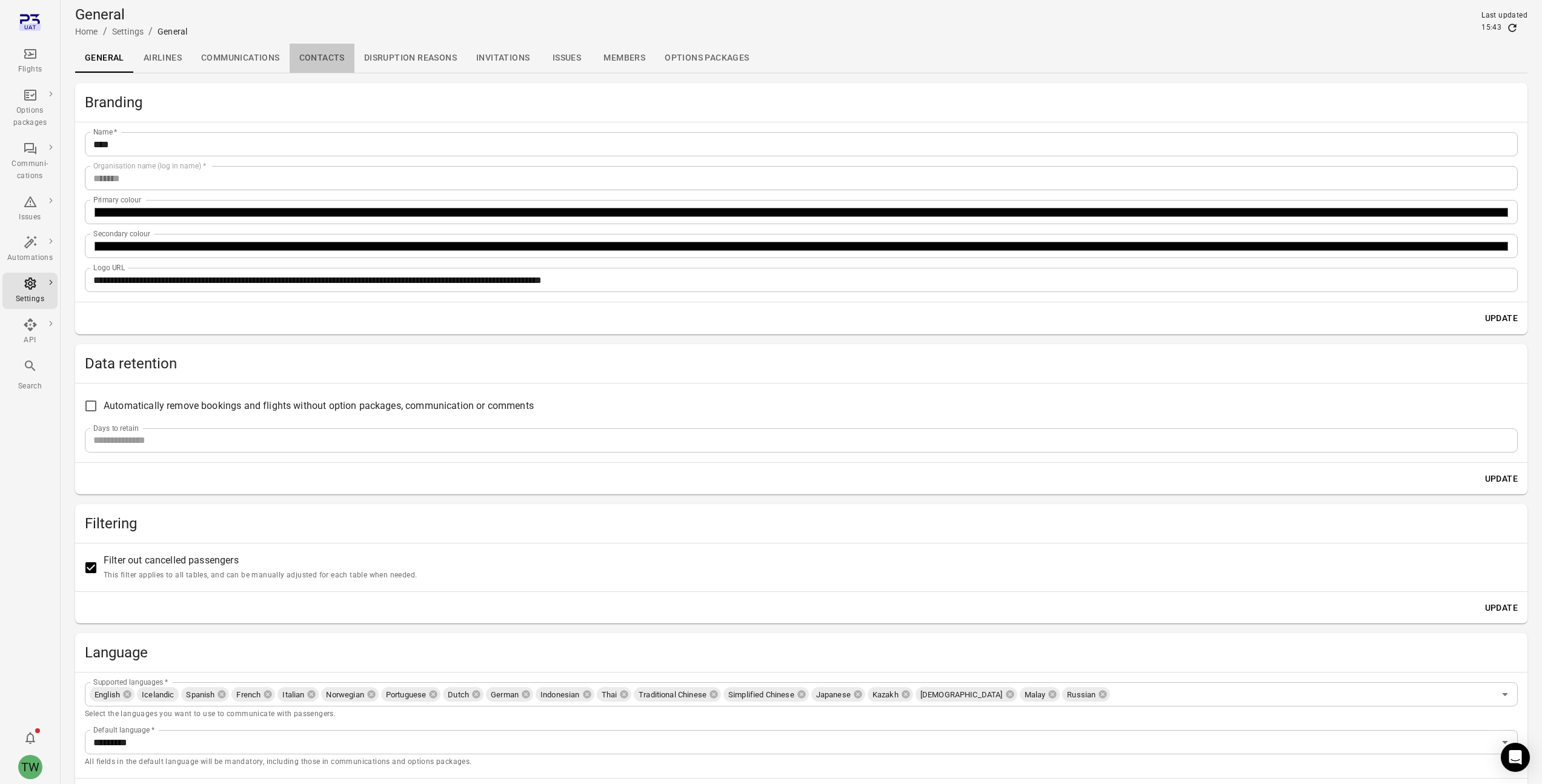
click at [309, 56] on link "Contacts" at bounding box center [322, 58] width 65 height 29
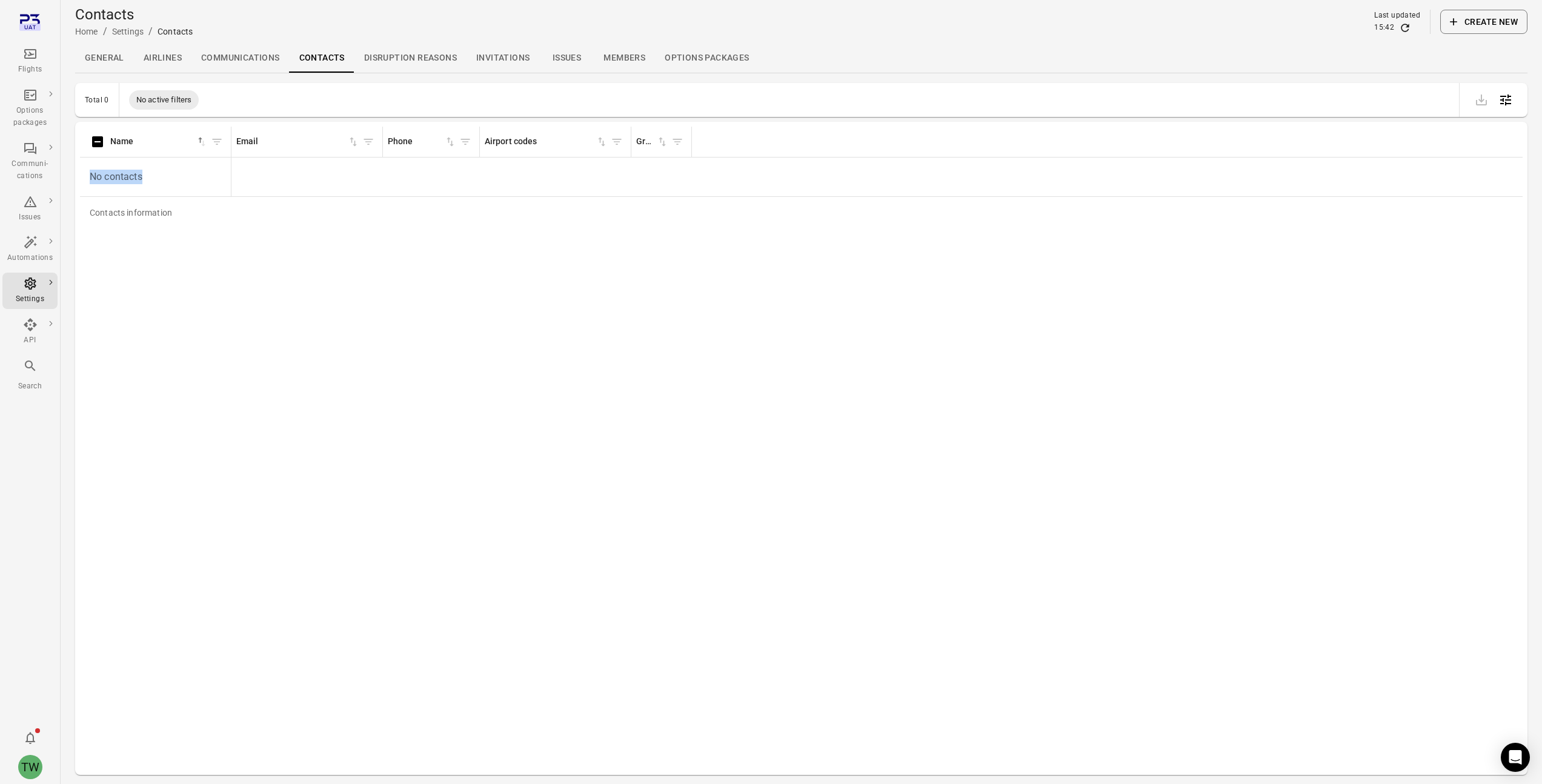
drag, startPoint x: 782, startPoint y: 139, endPoint x: 690, endPoint y: 176, distance: 99.2
click at [30, 108] on div "Options packages" at bounding box center [30, 117] width 45 height 24
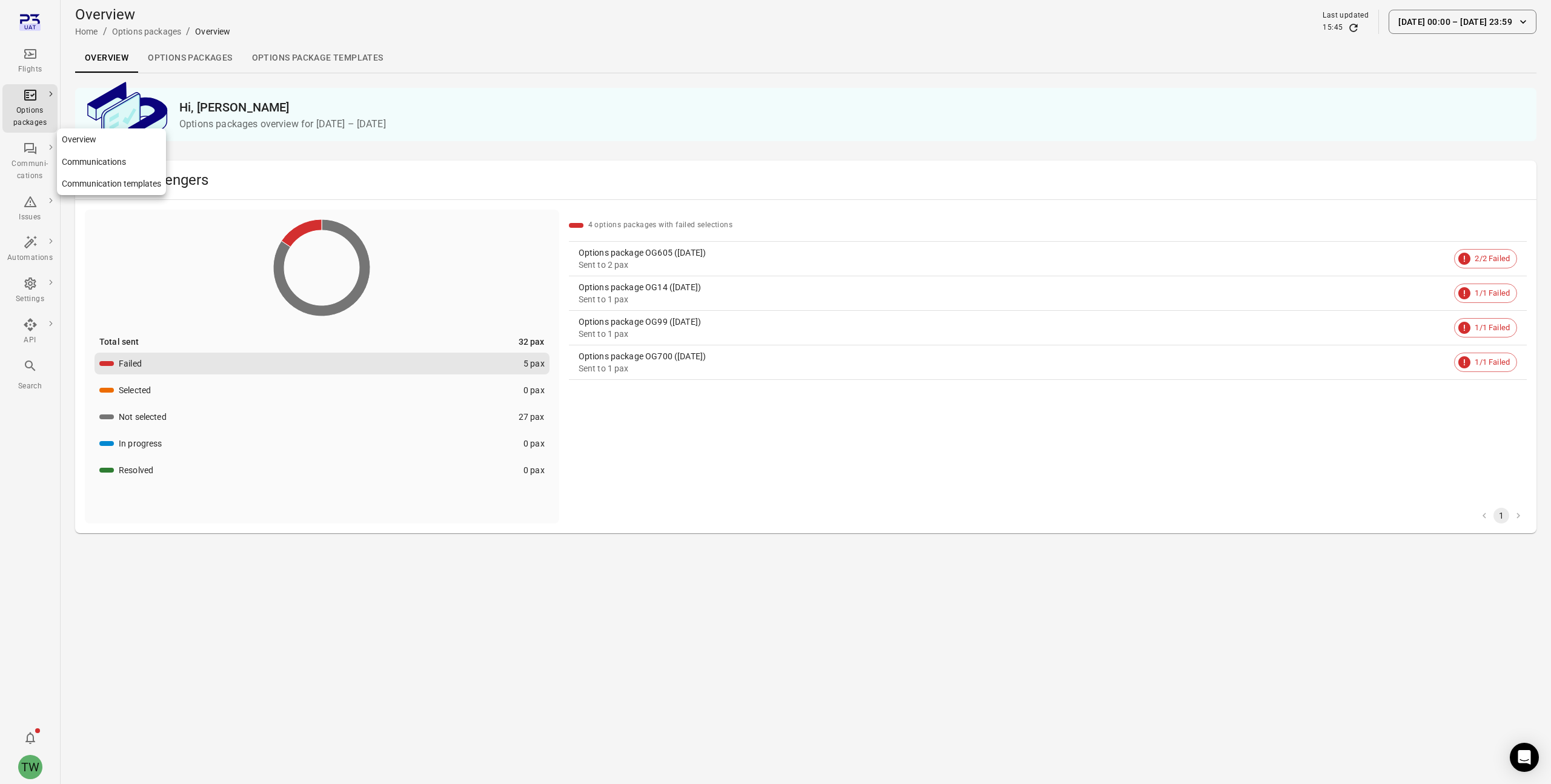
click at [33, 156] on div "Communi-cations" at bounding box center [30, 162] width 45 height 41
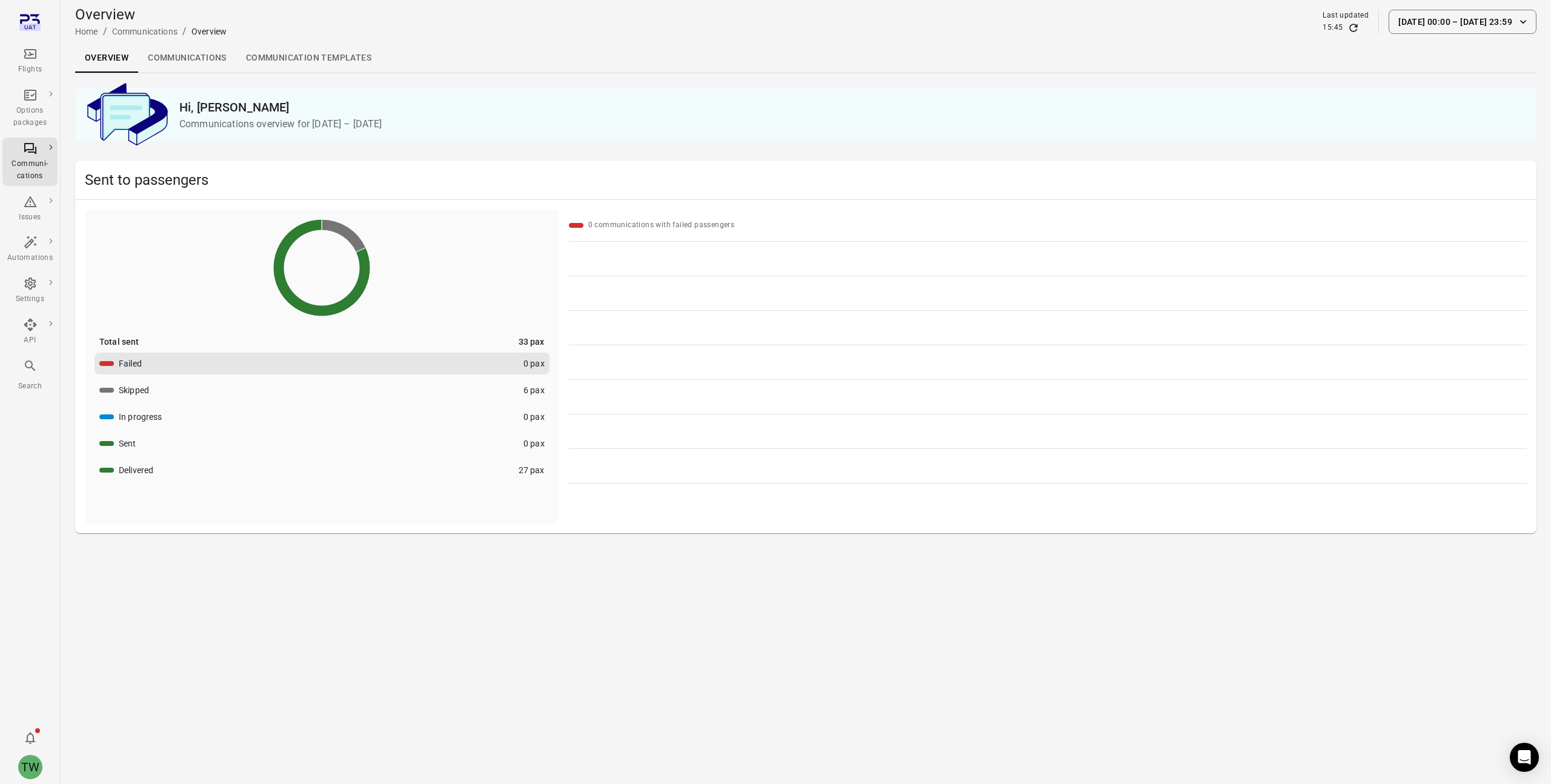
click at [197, 61] on link "Communications" at bounding box center [187, 58] width 98 height 29
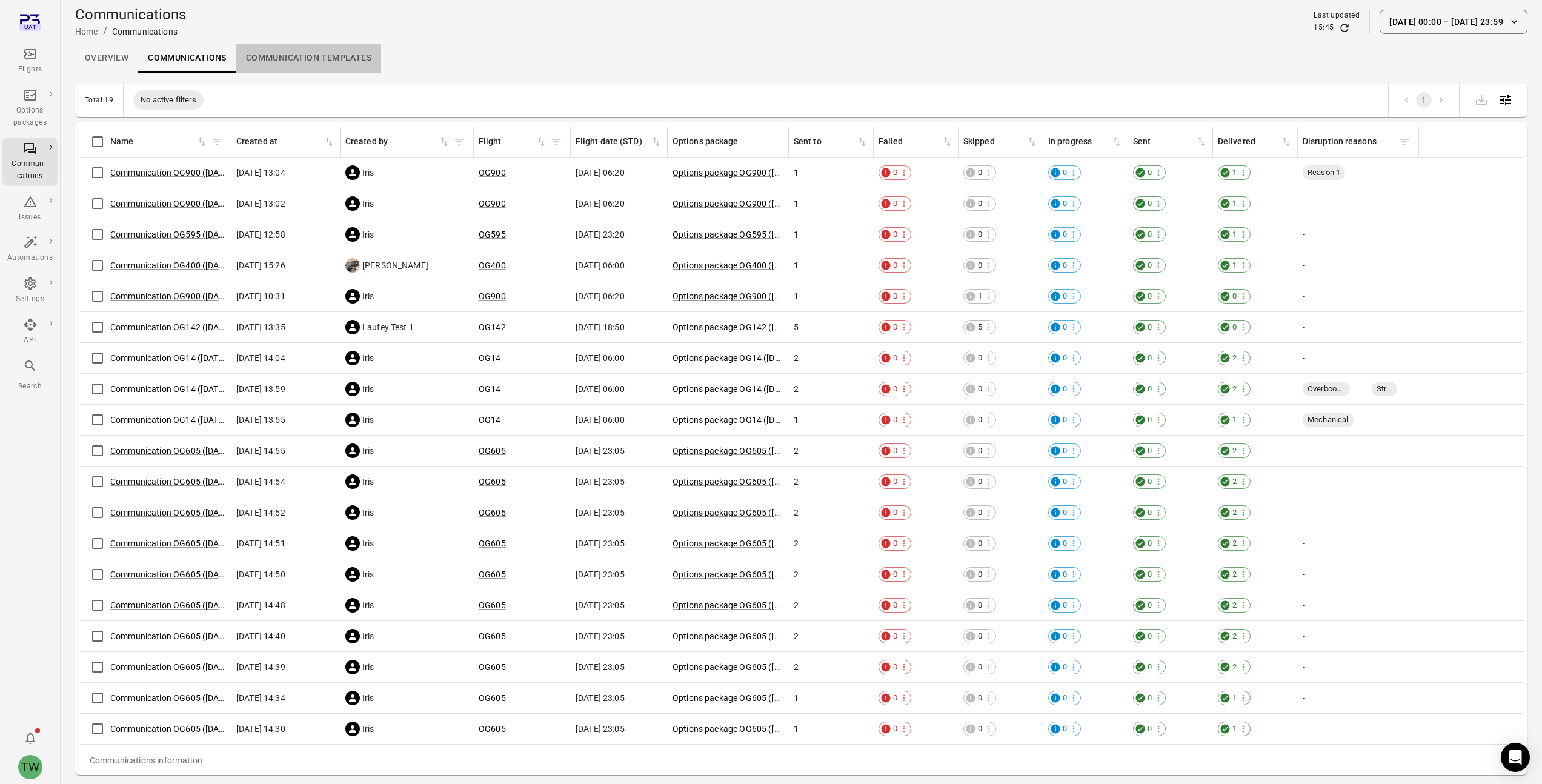
click at [332, 60] on link "Communication templates" at bounding box center [309, 58] width 145 height 29
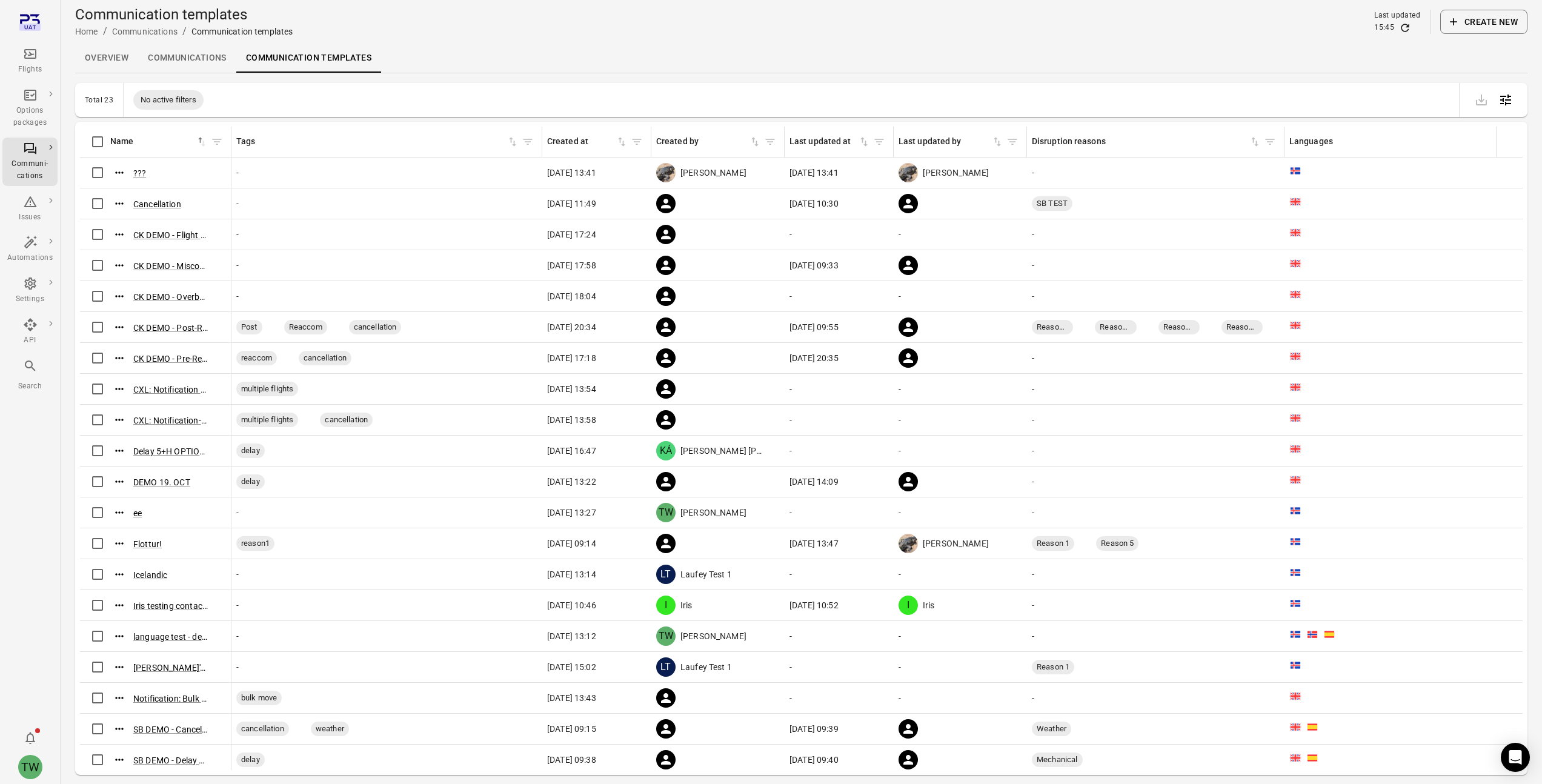
click at [195, 64] on link "Communications" at bounding box center [187, 58] width 98 height 29
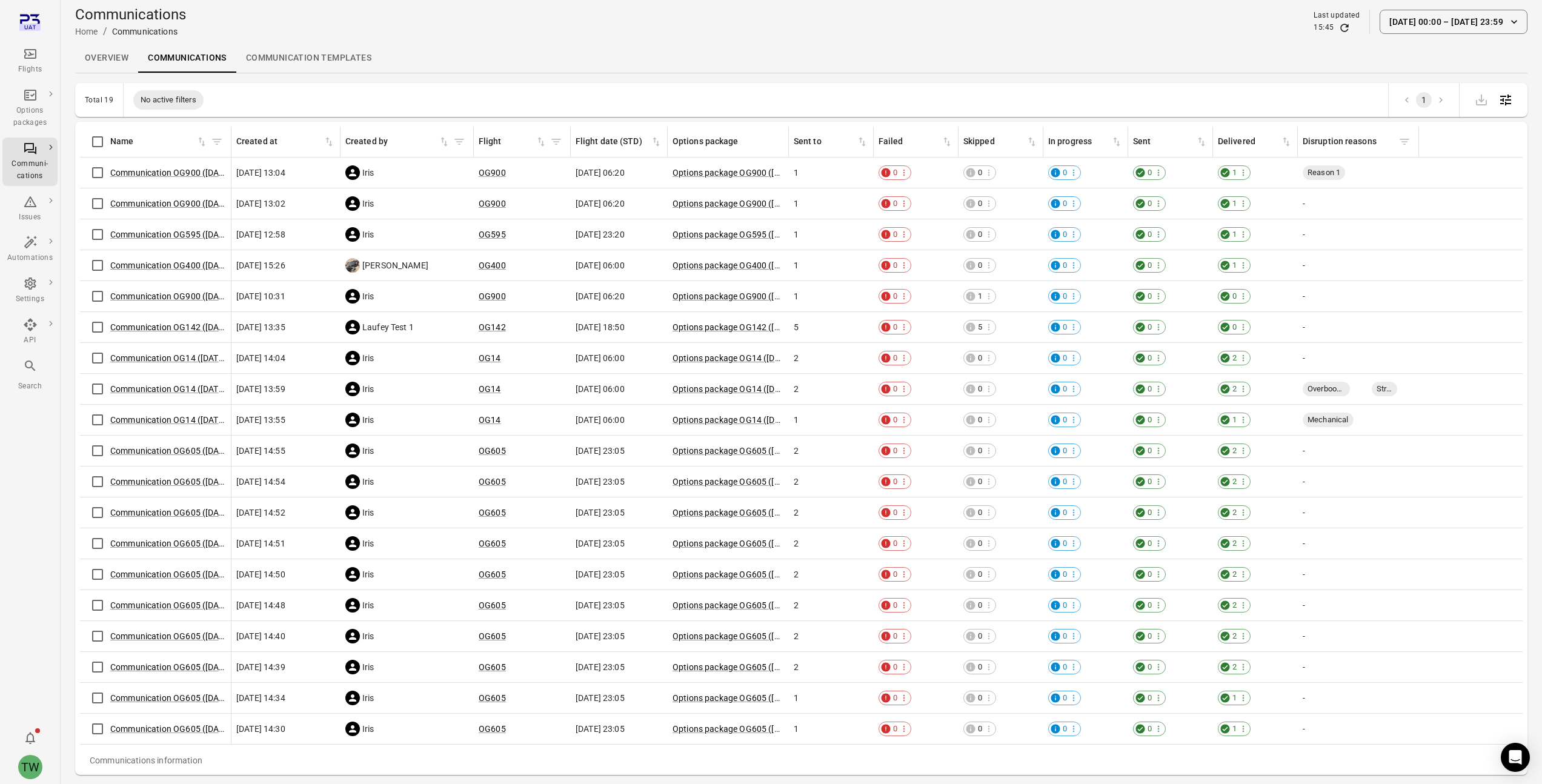
click at [280, 64] on link "Communication templates" at bounding box center [309, 58] width 145 height 29
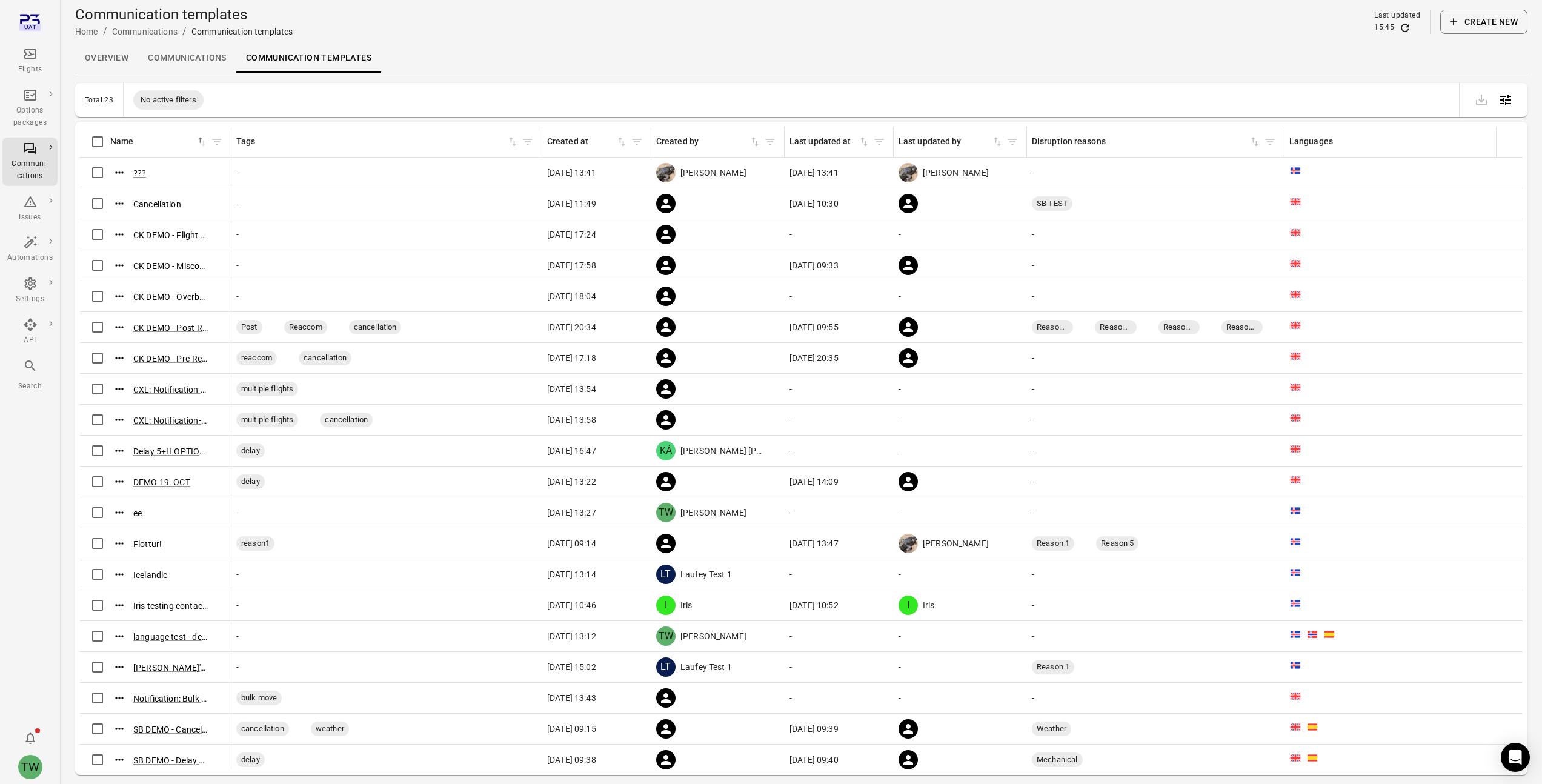
click at [108, 63] on link "Overview" at bounding box center [107, 58] width 63 height 29
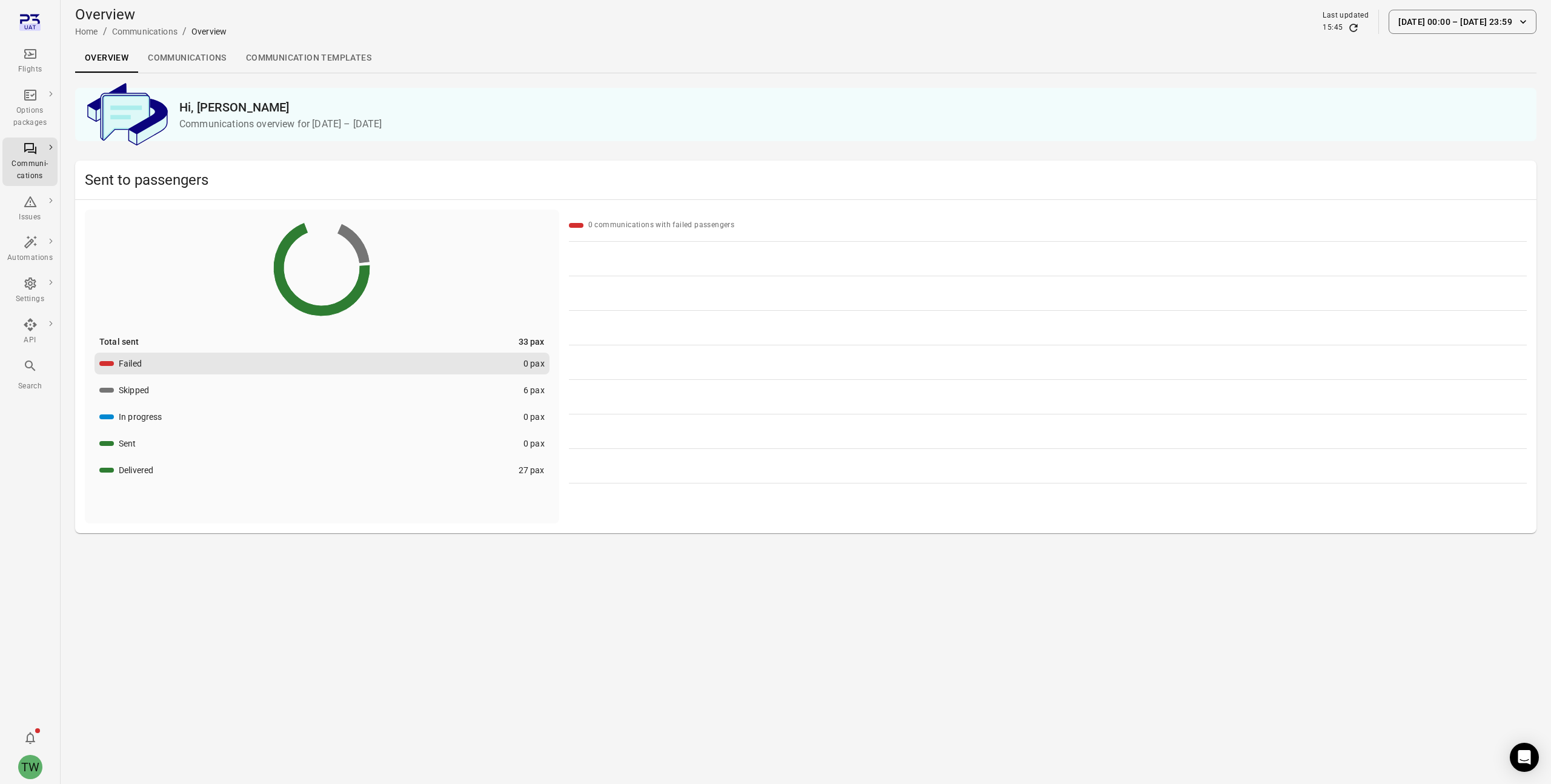
click at [187, 61] on link "Communications" at bounding box center [187, 58] width 98 height 29
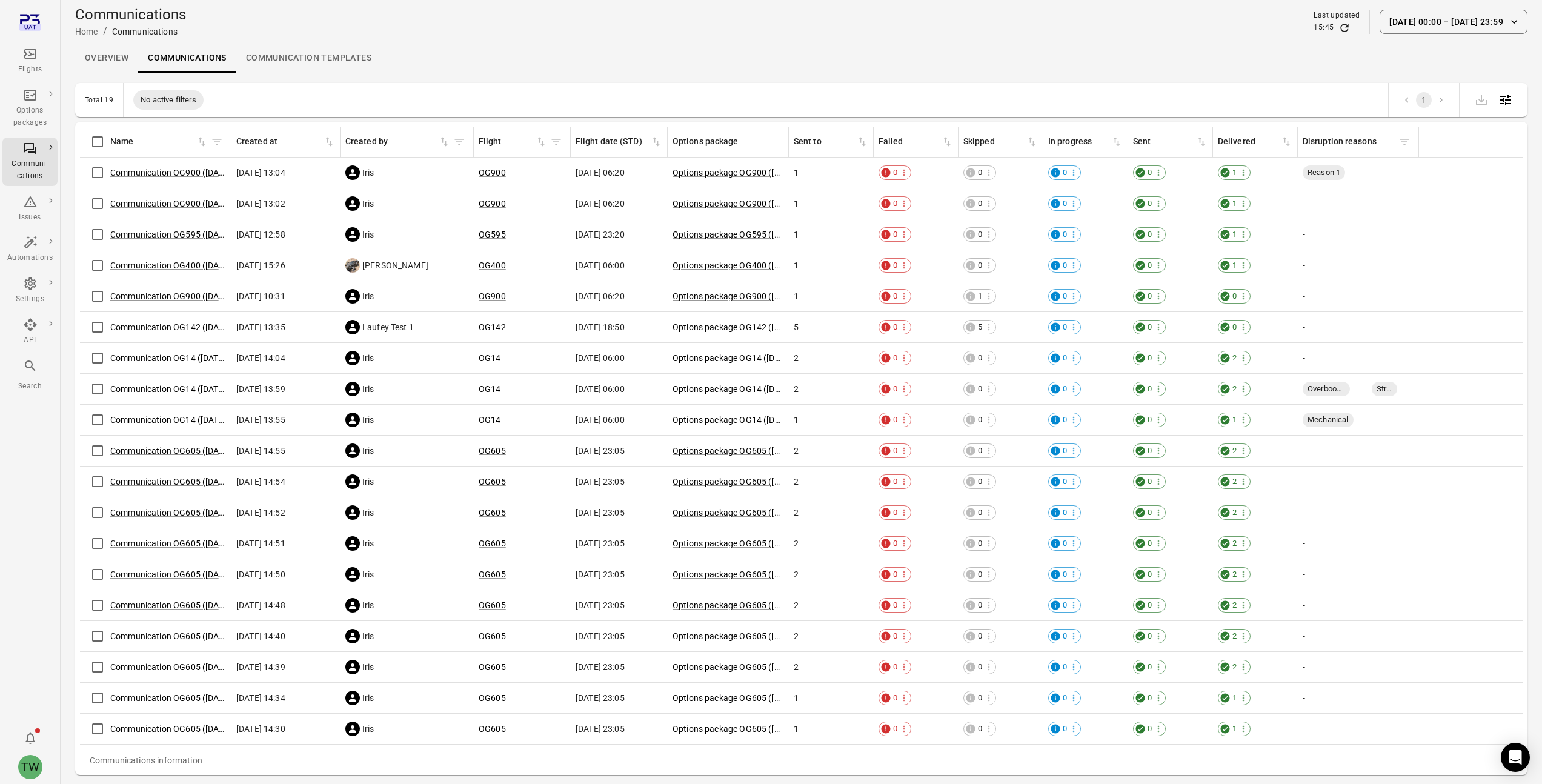
click at [264, 55] on link "Communication templates" at bounding box center [309, 58] width 145 height 29
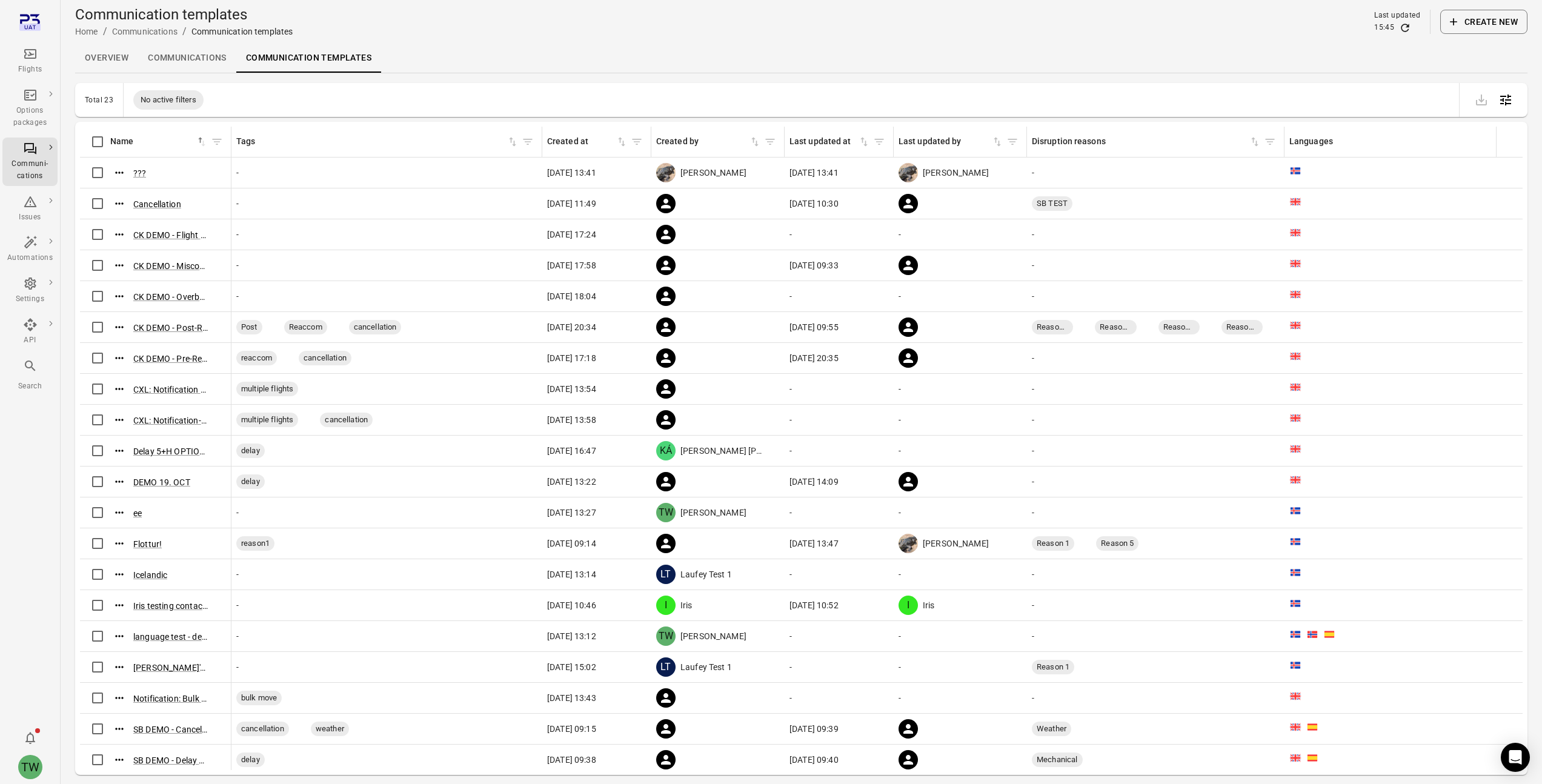
click at [189, 61] on link "Communications" at bounding box center [187, 58] width 98 height 29
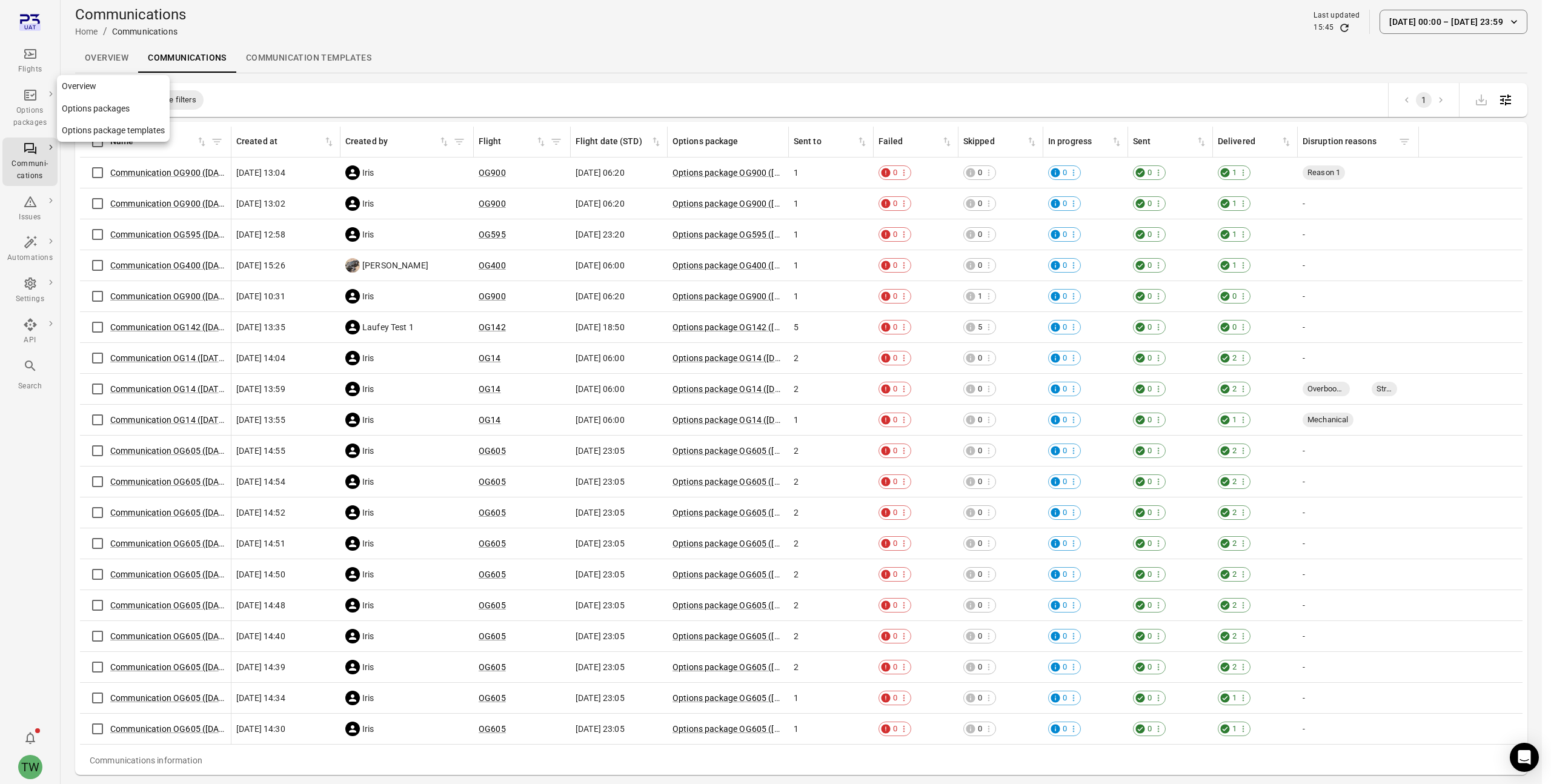
click at [38, 110] on div "Options packages" at bounding box center [30, 117] width 45 height 24
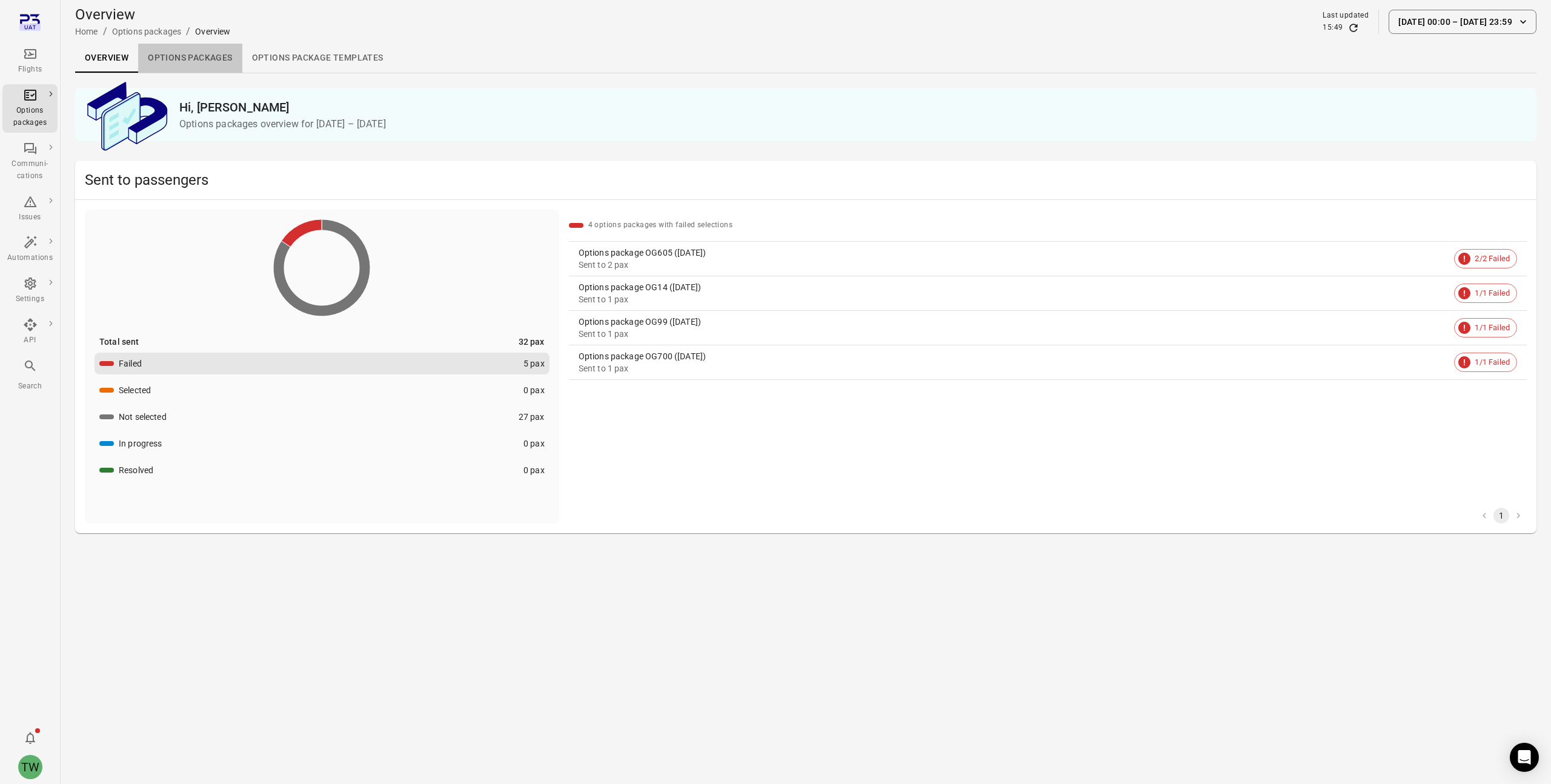
click at [209, 58] on link "Options packages" at bounding box center [190, 58] width 104 height 29
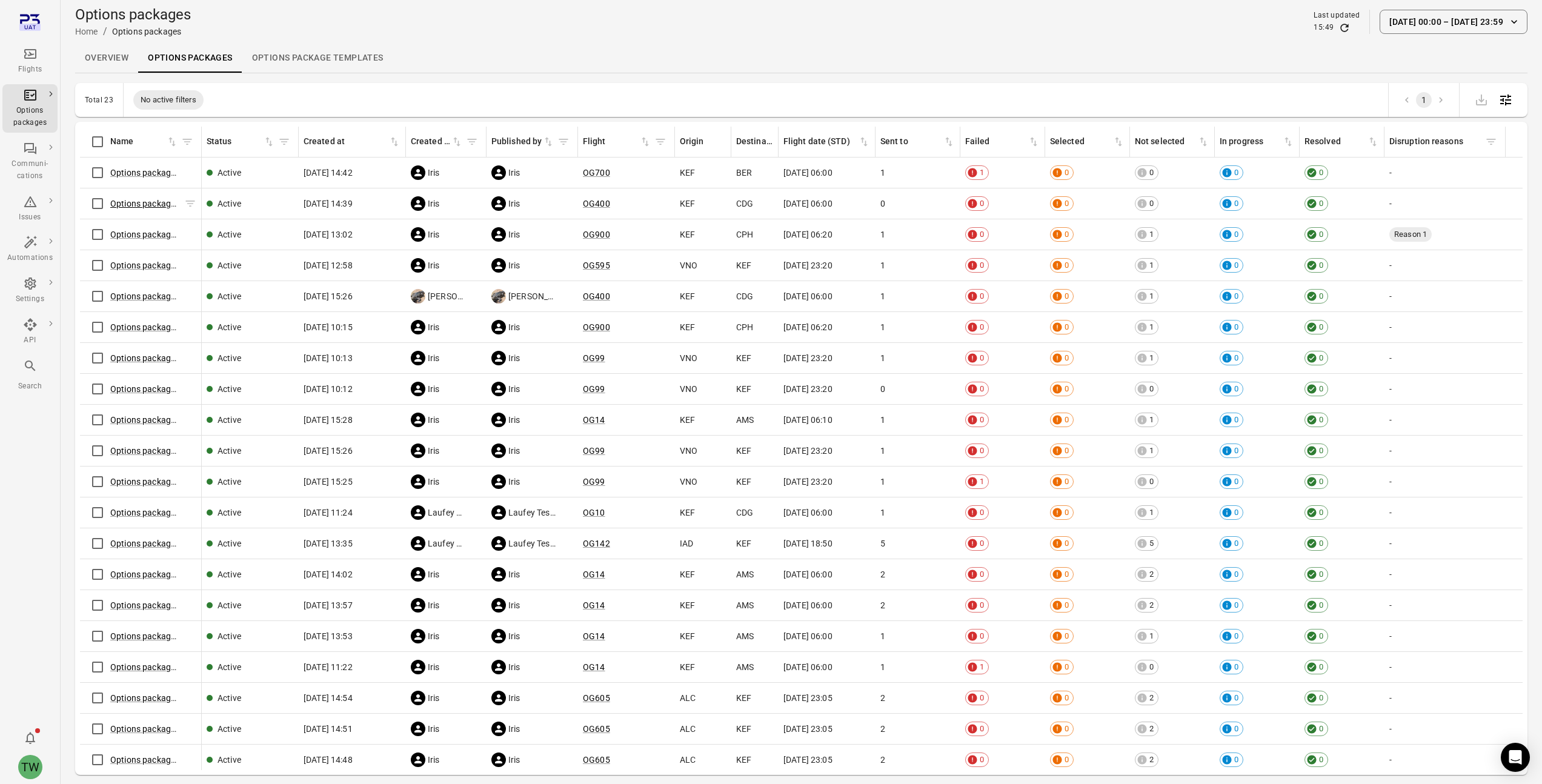
click at [147, 203] on link "Options package OG400 ([DATE])" at bounding box center [174, 203] width 128 height 9
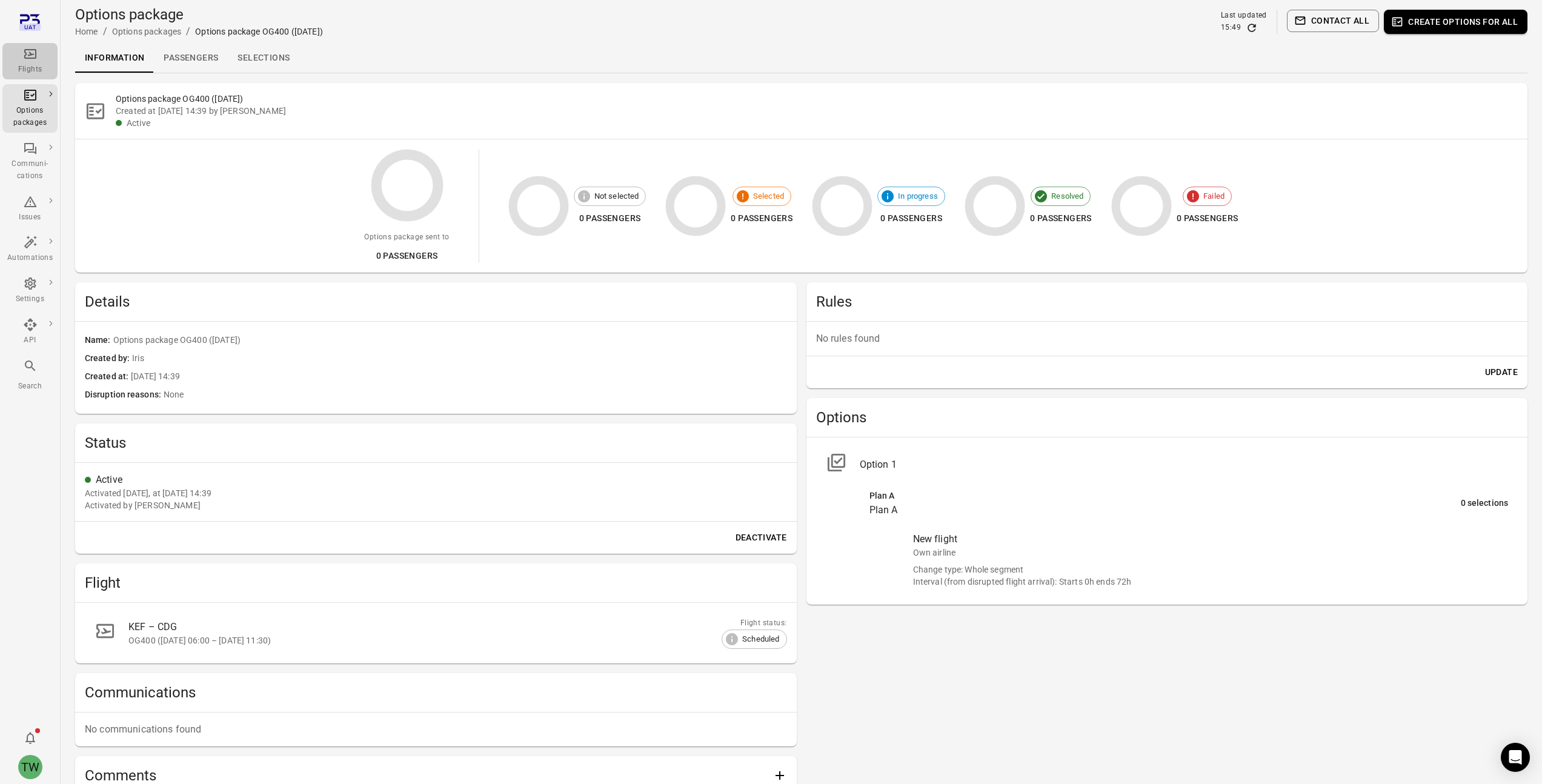
click at [30, 60] on icon "Main navigation" at bounding box center [30, 54] width 14 height 14
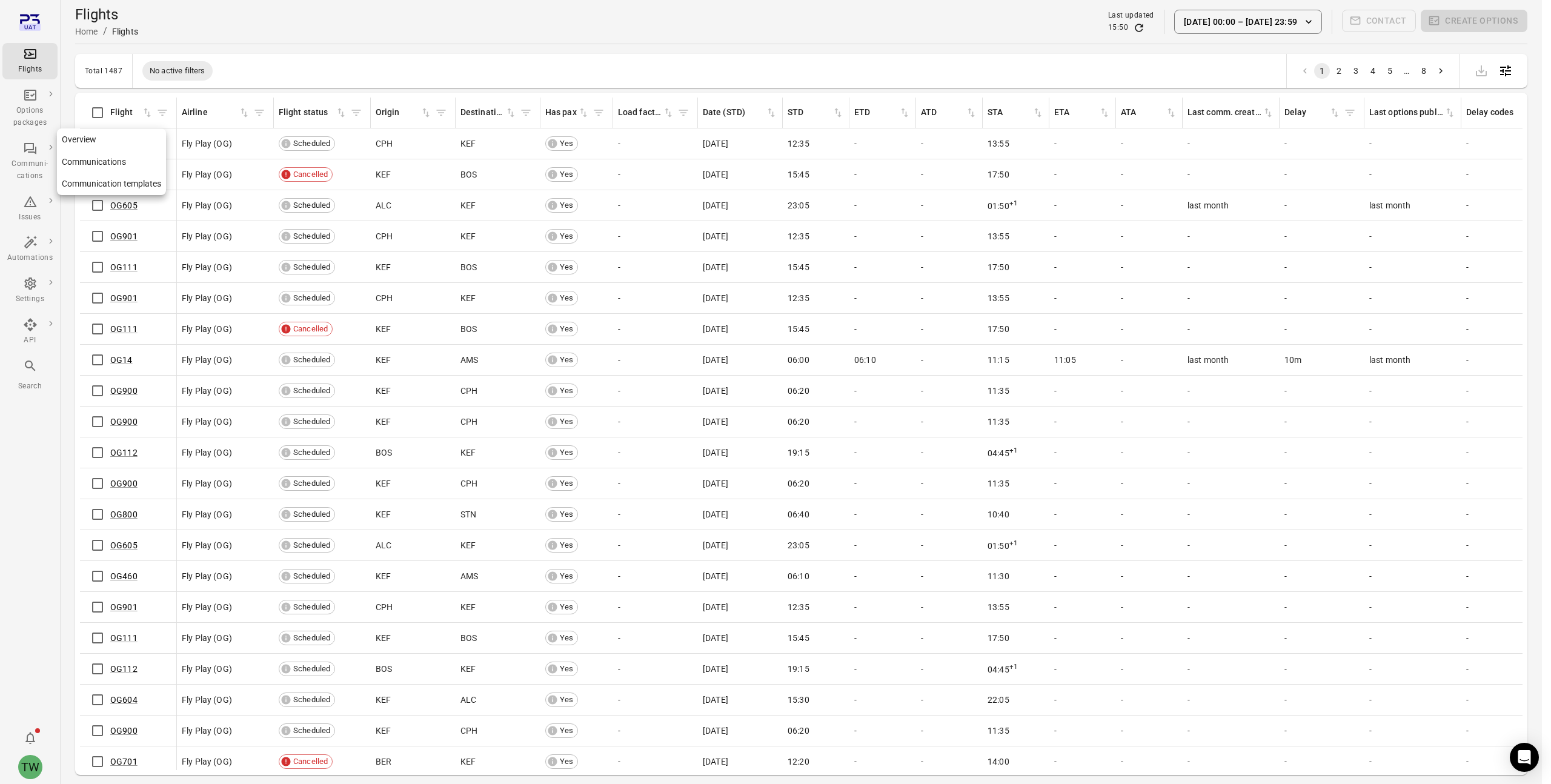
click at [33, 156] on div "Communi-cations" at bounding box center [30, 162] width 45 height 41
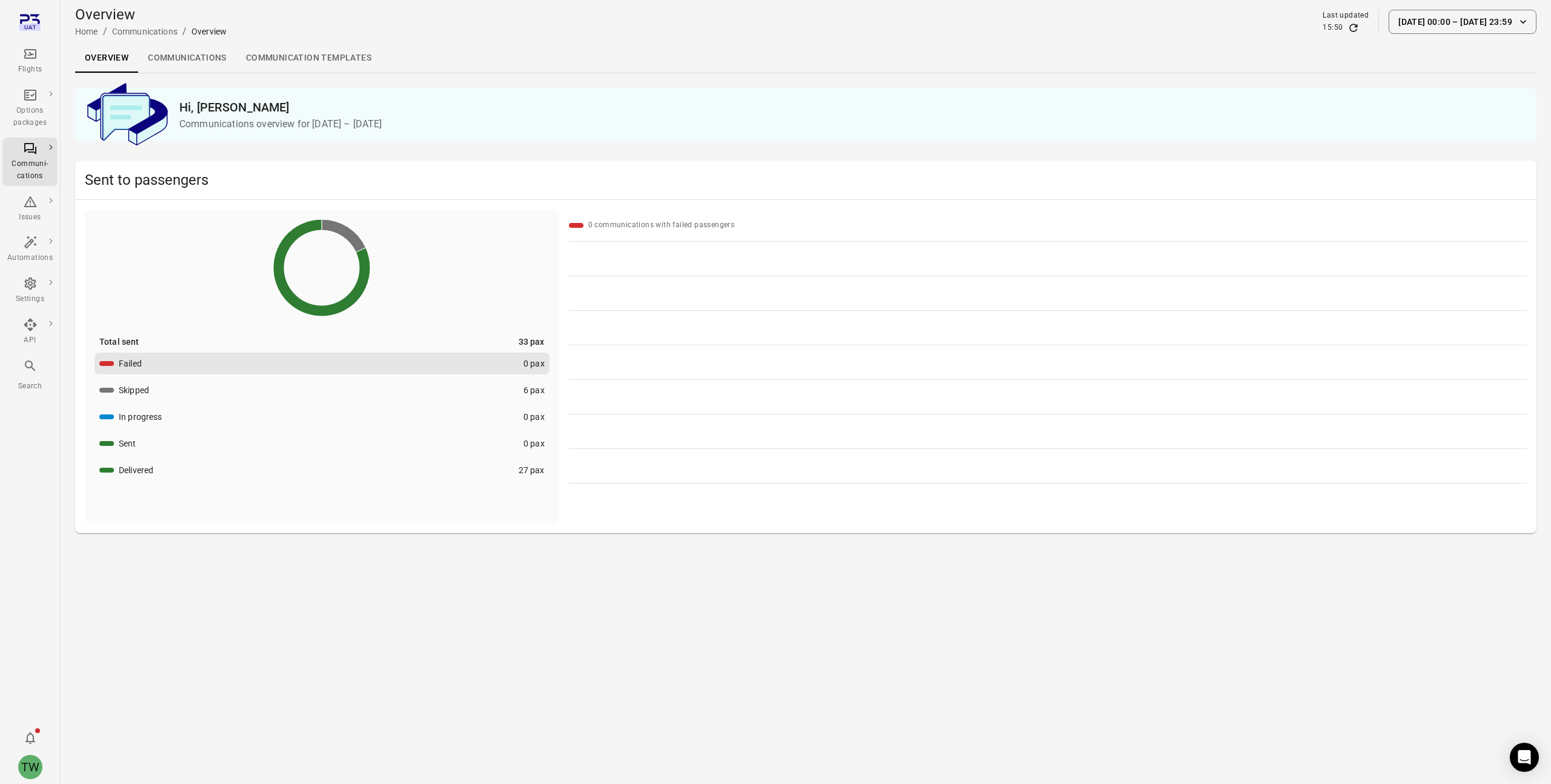
click at [179, 58] on link "Communications" at bounding box center [187, 58] width 98 height 29
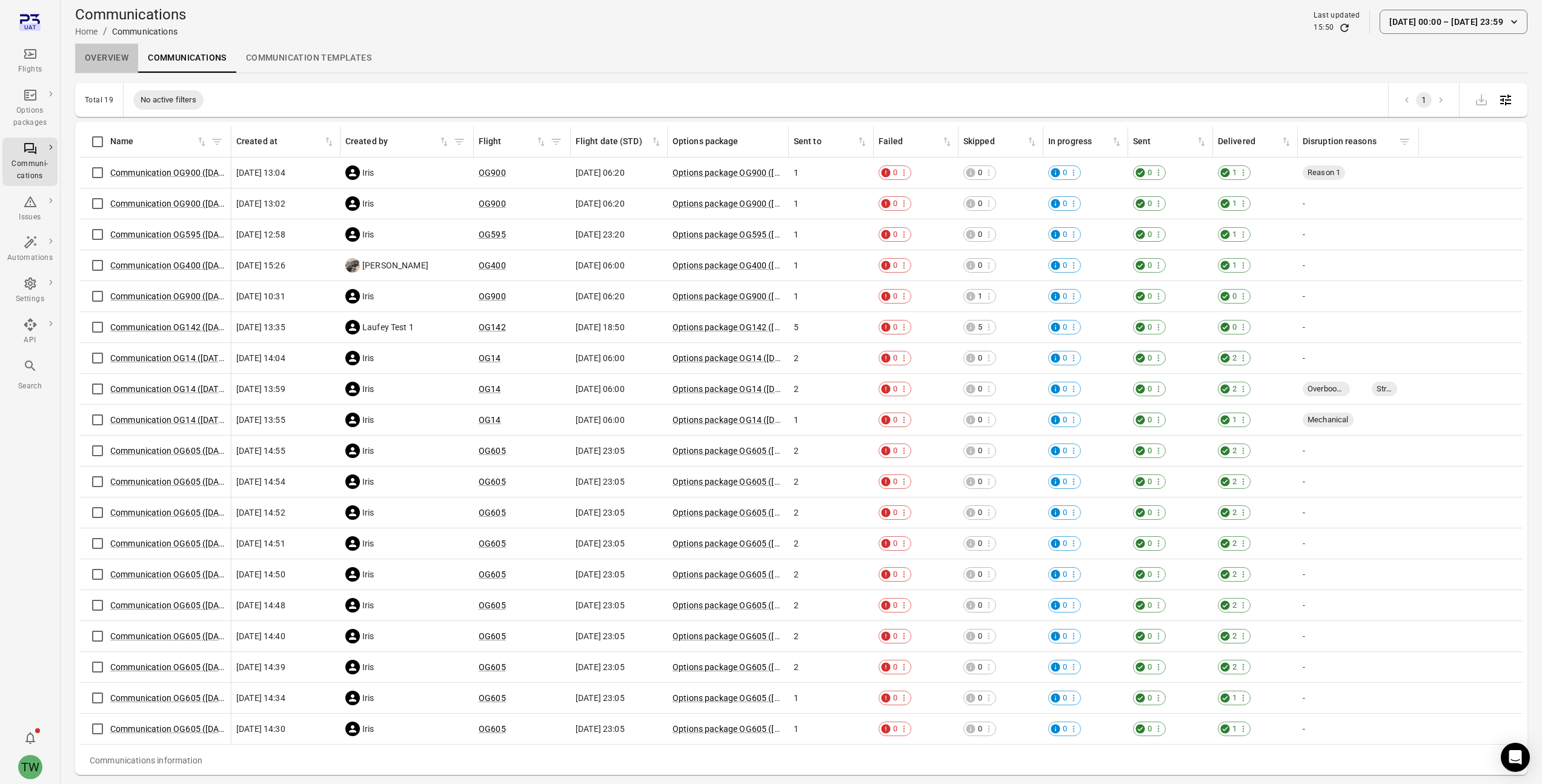
click at [107, 61] on link "Overview" at bounding box center [107, 58] width 63 height 29
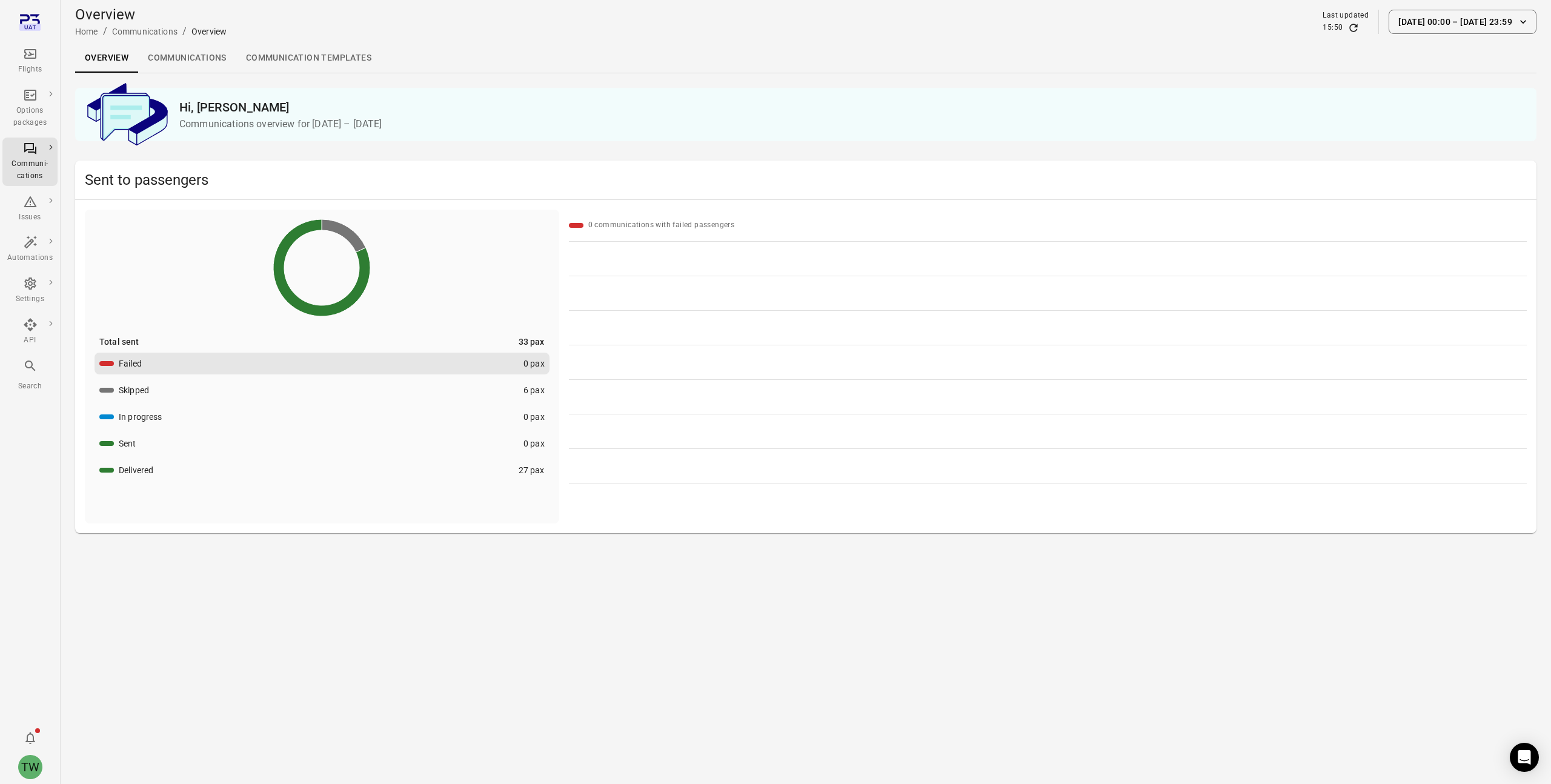
click at [283, 65] on link "Communication templates" at bounding box center [308, 58] width 145 height 29
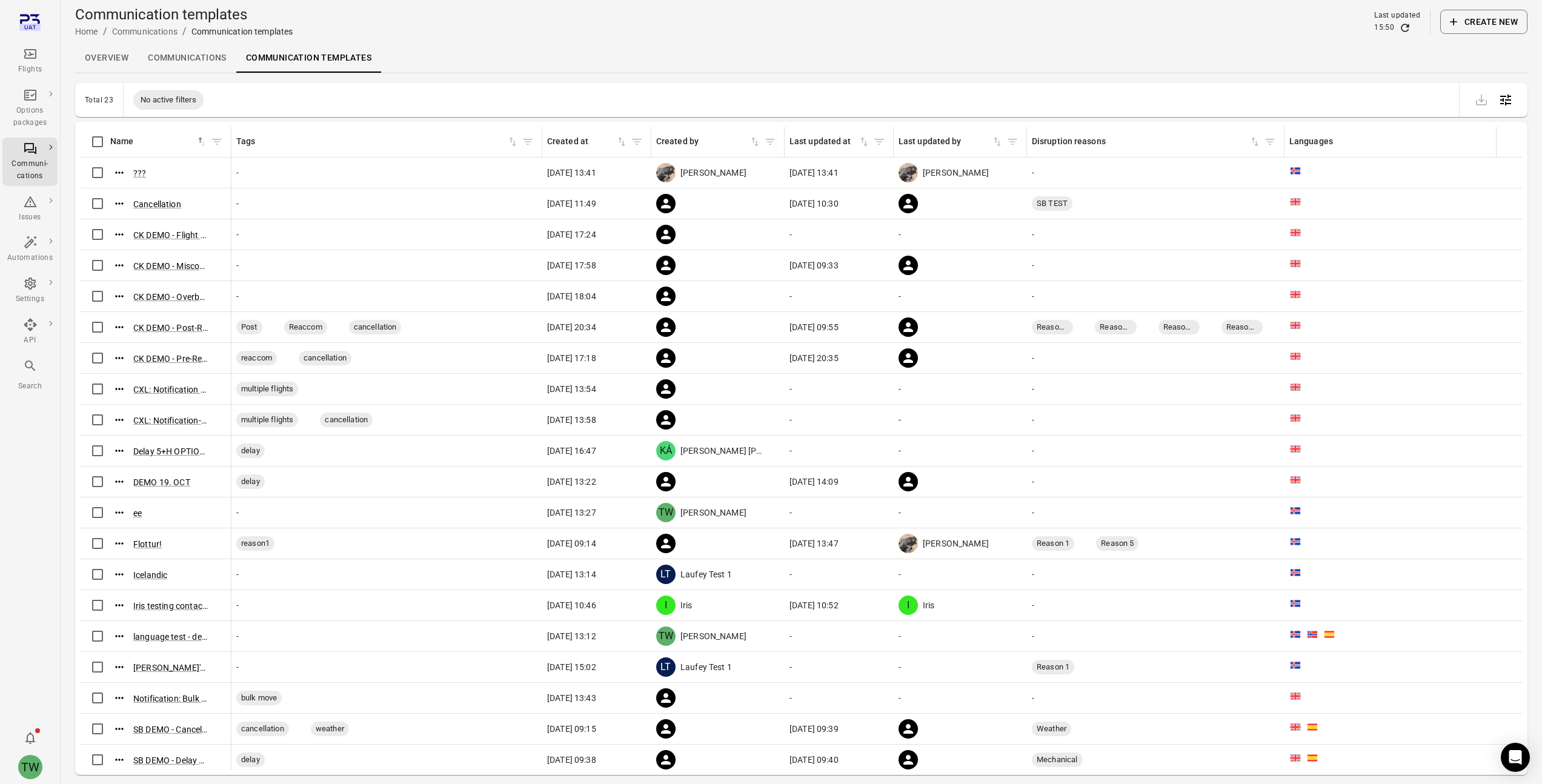
click at [206, 65] on link "Communications" at bounding box center [187, 58] width 98 height 29
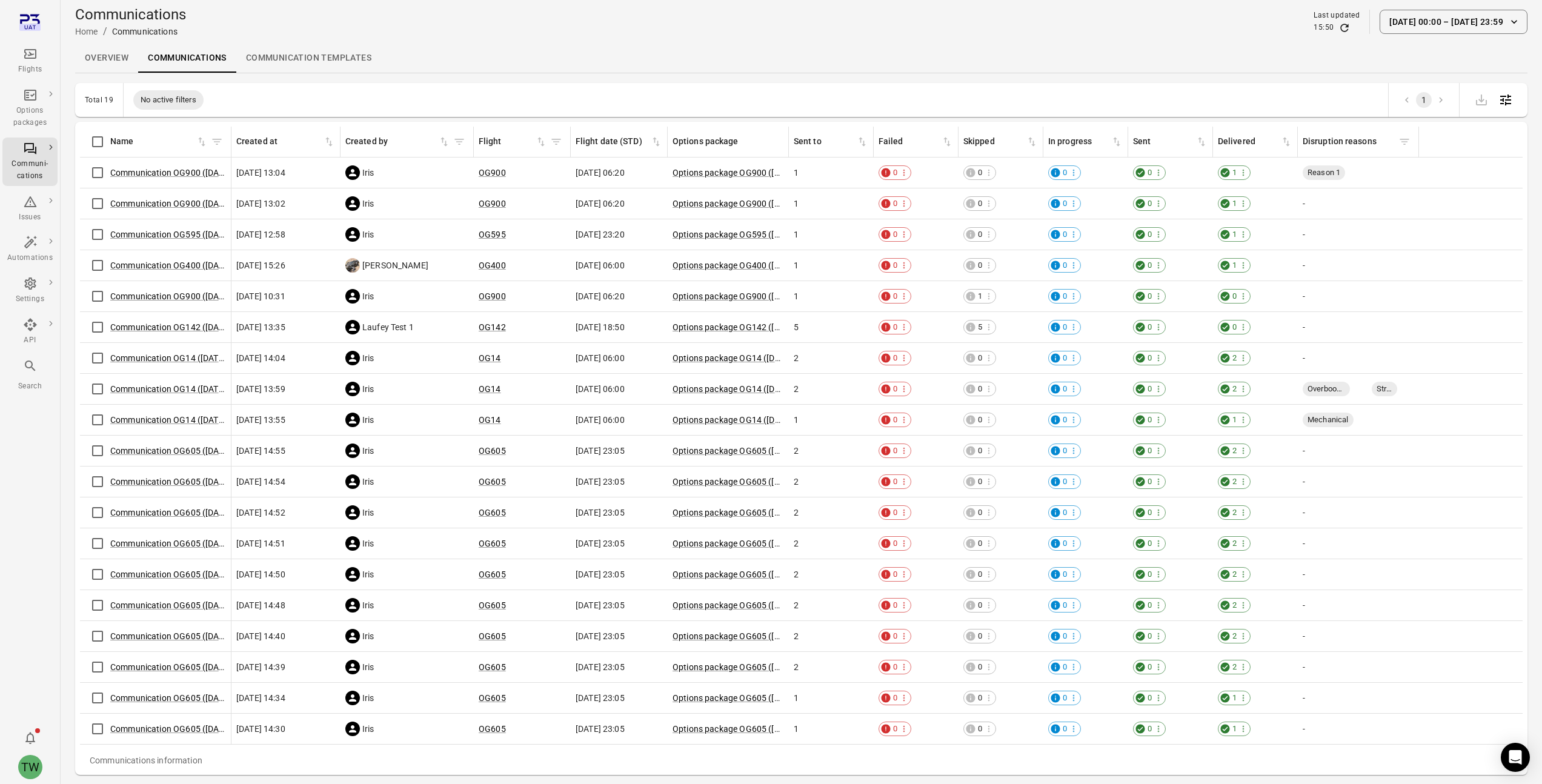
click at [94, 66] on link "Overview" at bounding box center [107, 58] width 63 height 29
